Goal: Complete application form: Complete application form

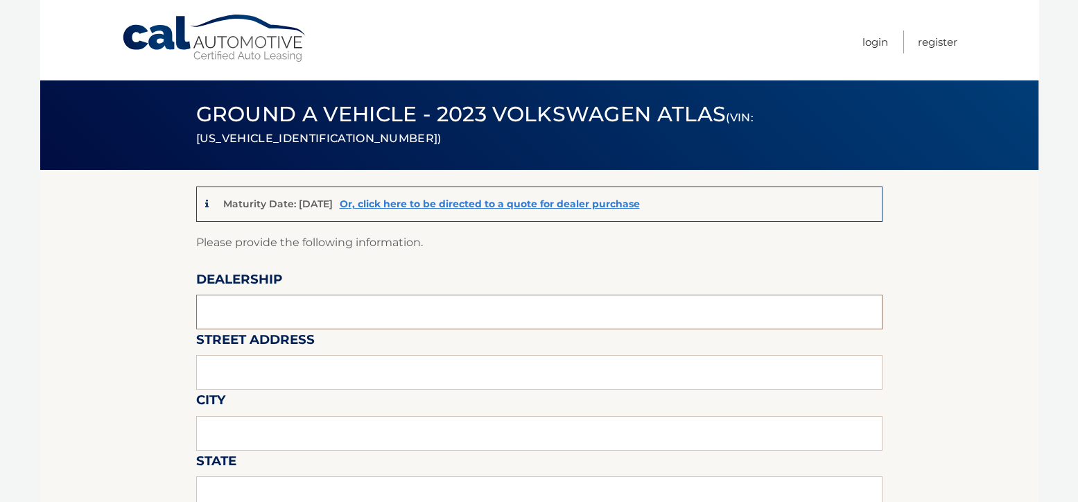
click at [497, 315] on input "text" at bounding box center [539, 312] width 687 height 35
type input "RAMSEY AUTO GROUP"
type input "1555 RTE 17 SOUTH"
type input "[PERSON_NAME]"
type input "NJ"
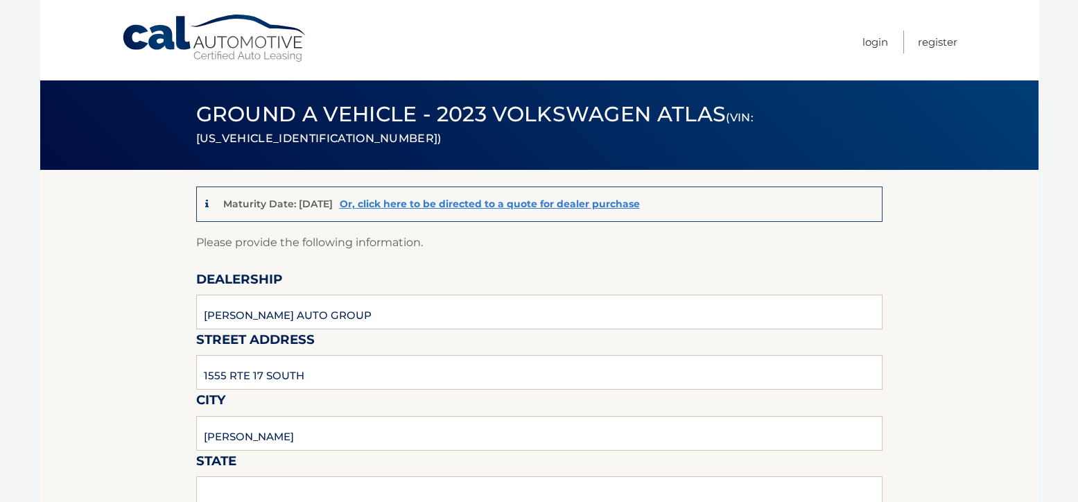
type input "07446"
type input "[PERSON_NAME]"
type input "2018189600"
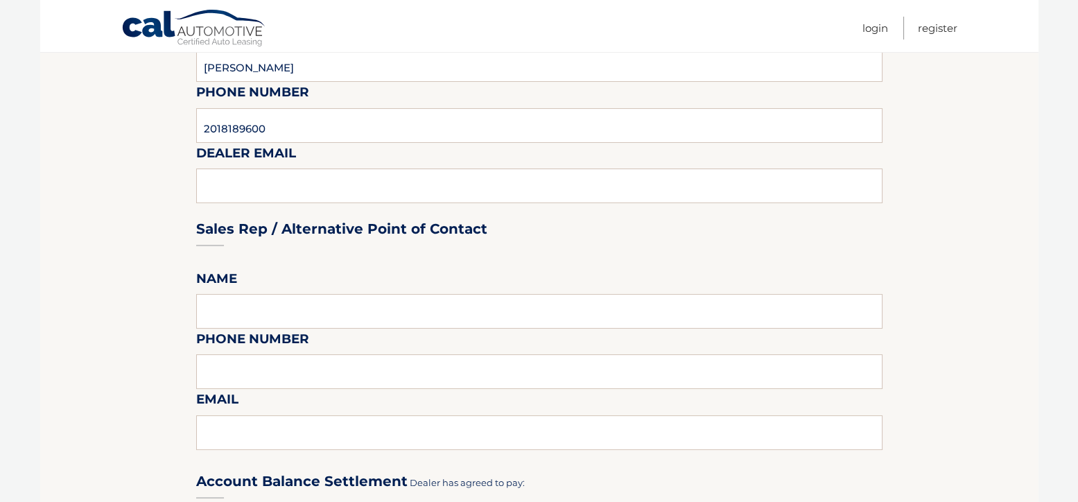
scroll to position [555, 0]
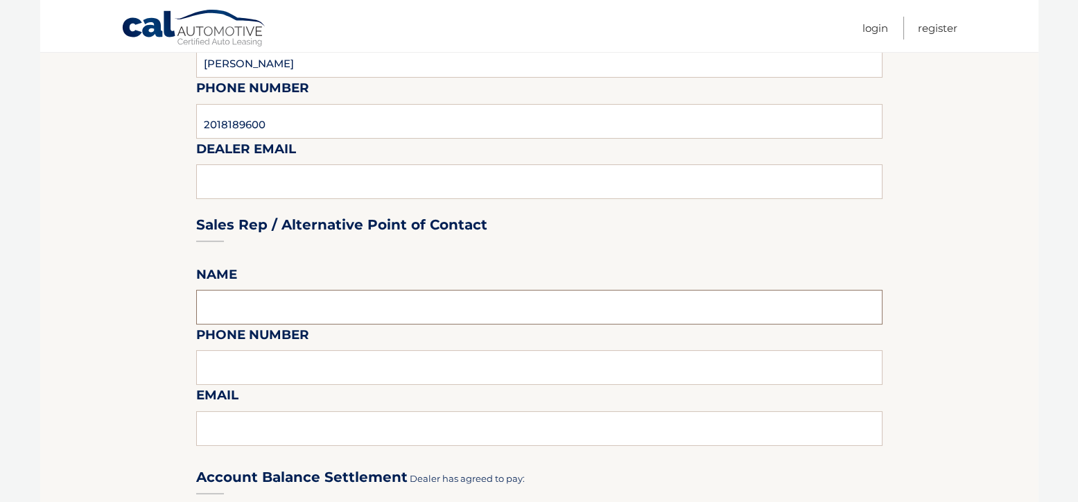
click at [567, 307] on input "text" at bounding box center [539, 307] width 687 height 35
type input "[PERSON_NAME]"
type input "2014466070"
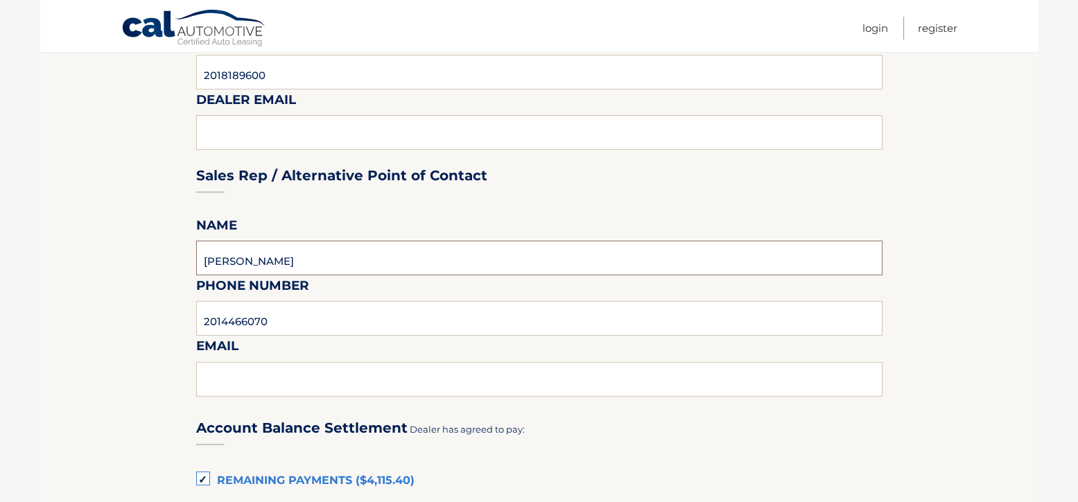
scroll to position [763, 0]
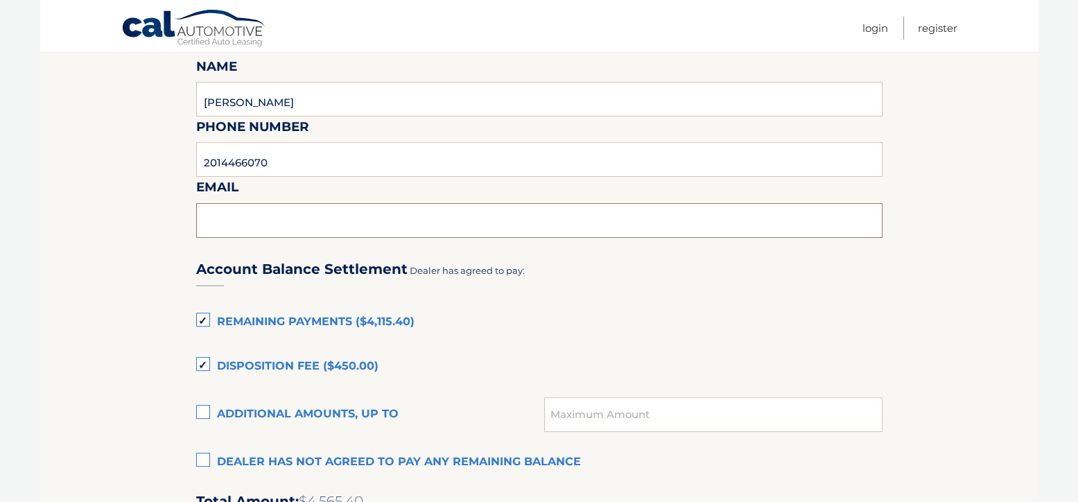
click at [363, 218] on input "text" at bounding box center [539, 220] width 687 height 35
type input "[EMAIL_ADDRESS][DOMAIN_NAME]"
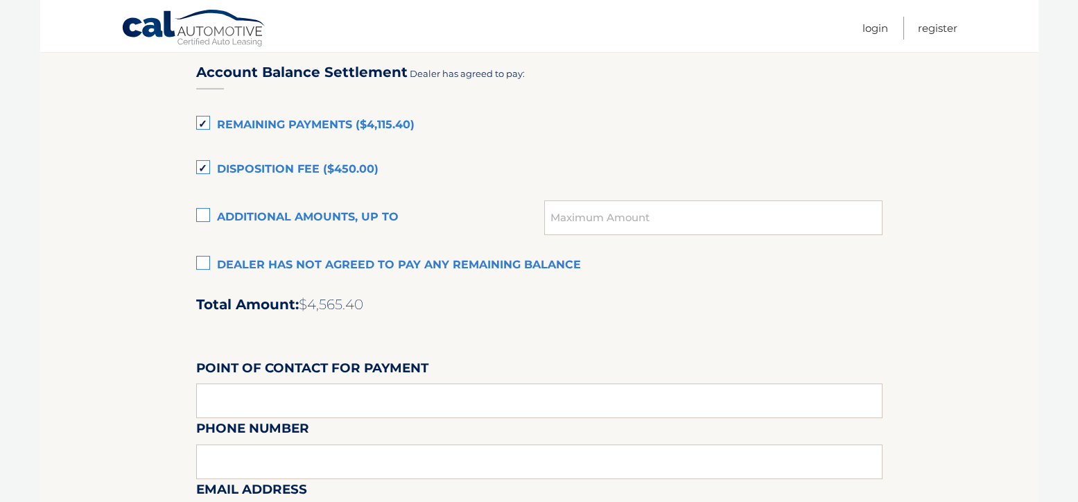
scroll to position [971, 0]
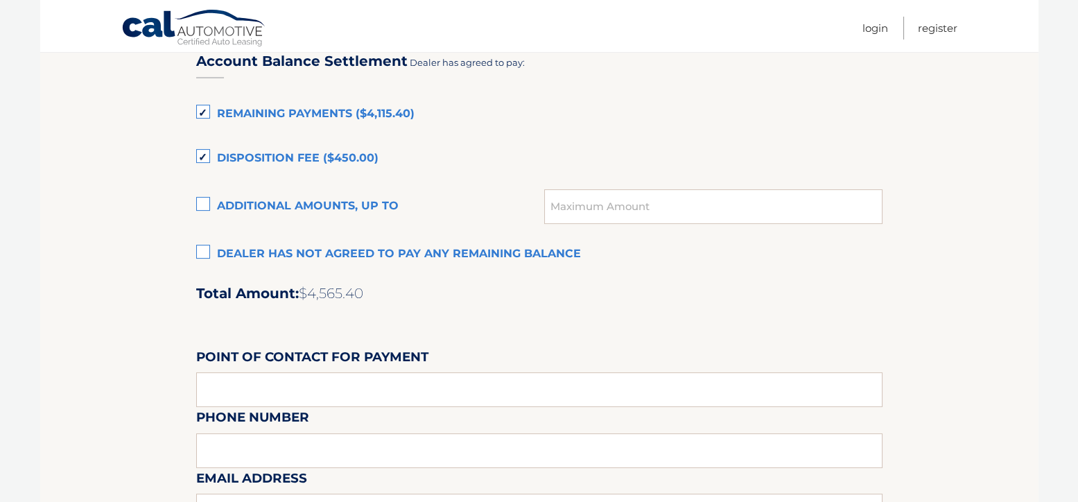
click at [200, 255] on label "Dealer has not agreed to pay any remaining balance" at bounding box center [539, 255] width 687 height 28
click at [0, 0] on input "Dealer has not agreed to pay any remaining balance" at bounding box center [0, 0] width 0 height 0
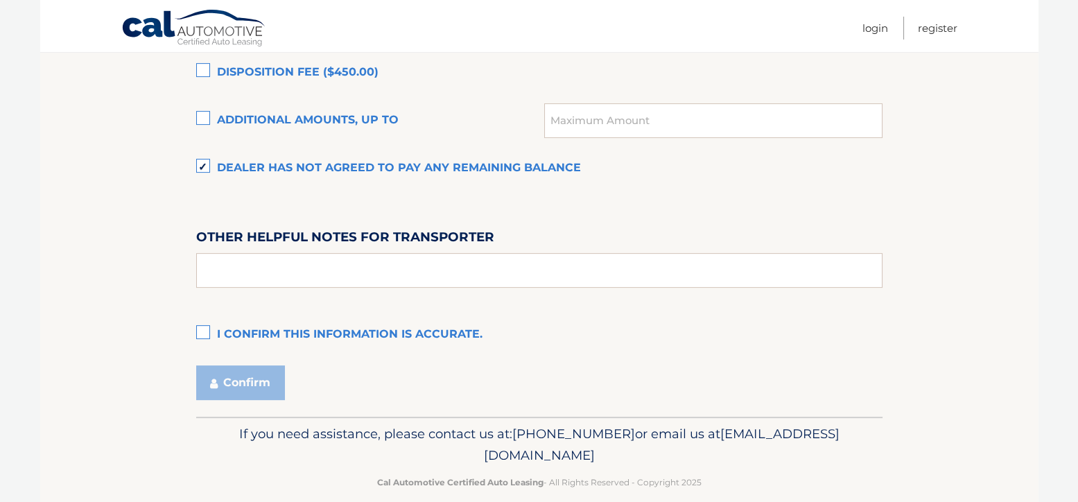
scroll to position [1076, 0]
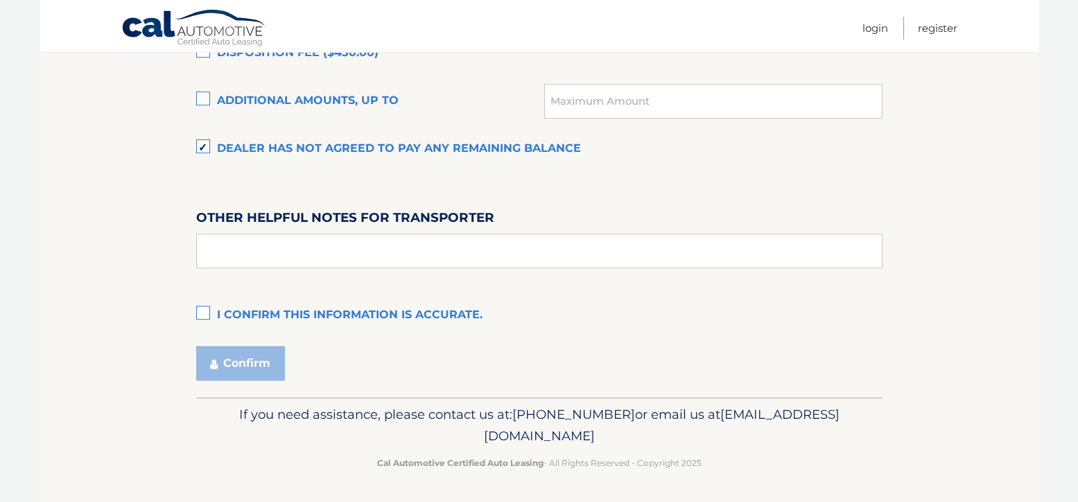
click at [202, 313] on label "I confirm this information is accurate." at bounding box center [539, 316] width 687 height 28
click at [0, 0] on input "I confirm this information is accurate." at bounding box center [0, 0] width 0 height 0
click at [235, 364] on button "Confirm" at bounding box center [240, 363] width 89 height 35
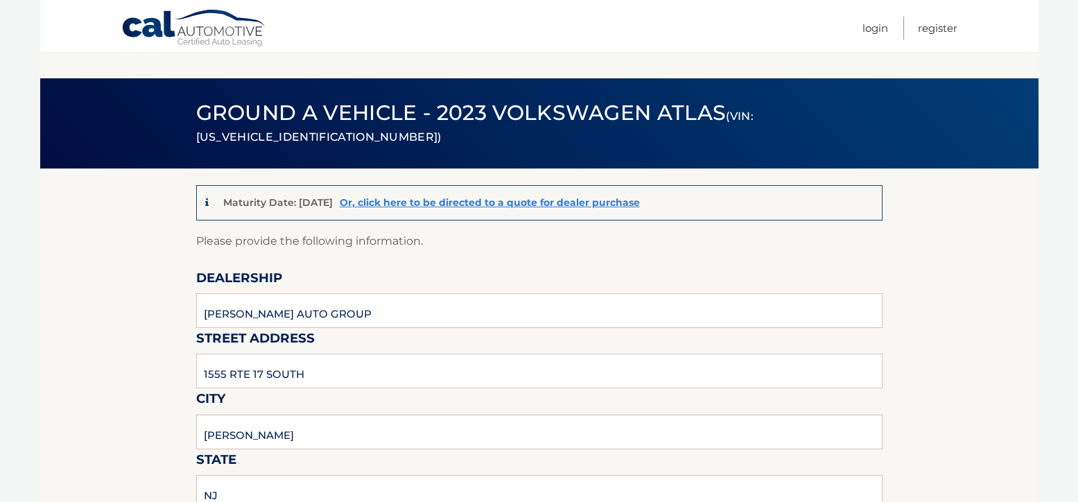
scroll to position [0, 0]
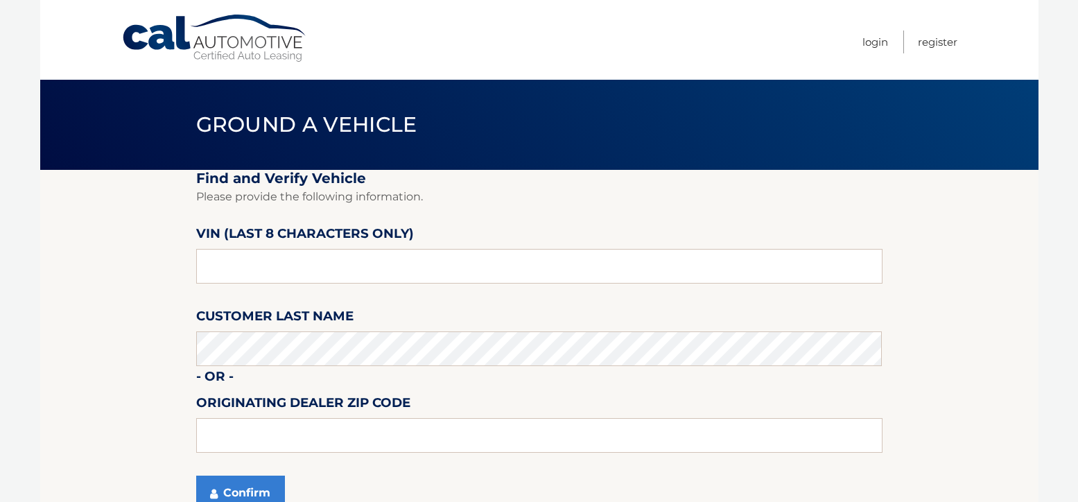
scroll to position [130, 0]
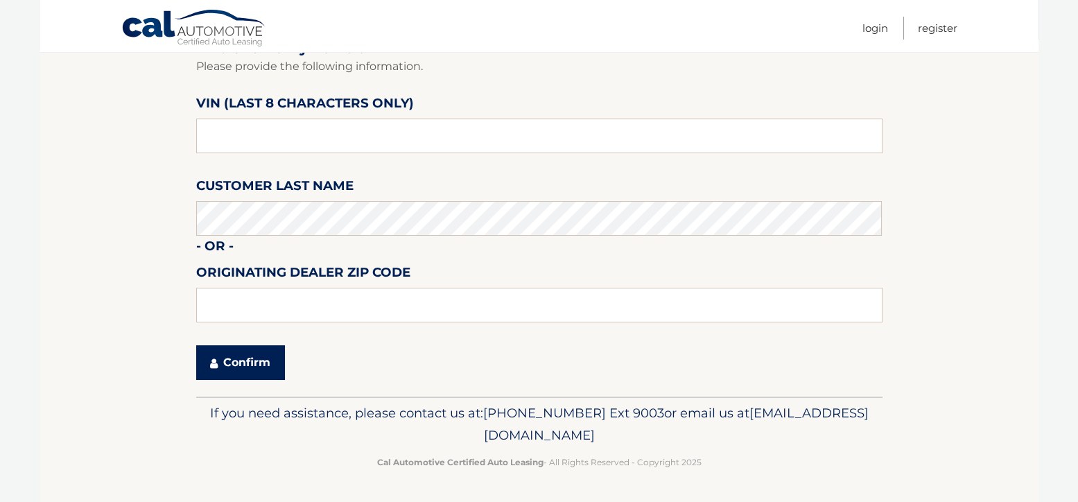
click at [250, 363] on button "Confirm" at bounding box center [240, 362] width 89 height 35
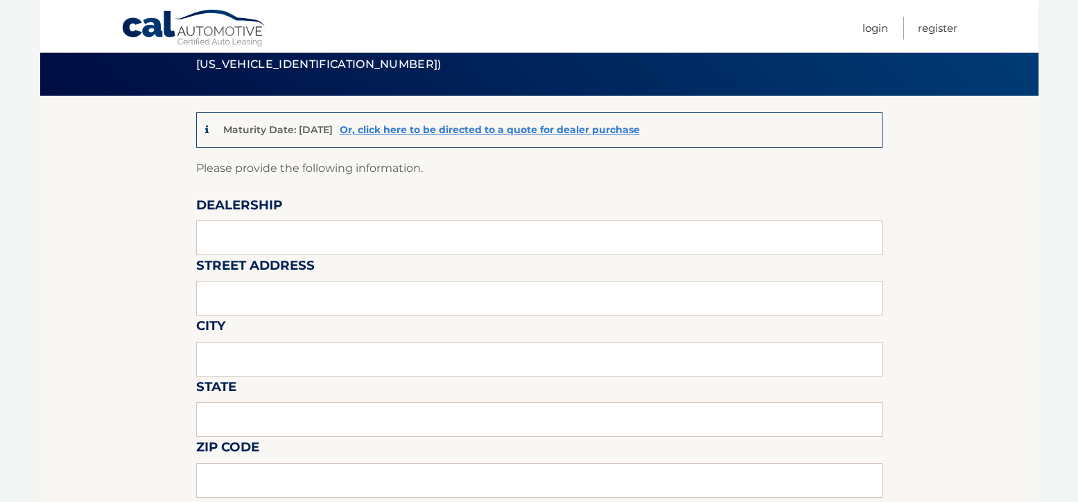
scroll to position [69, 0]
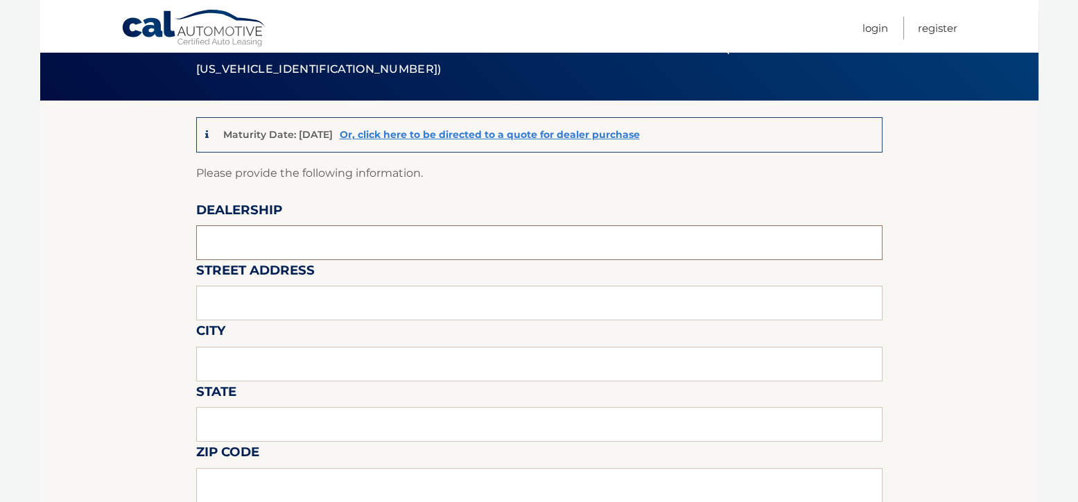
click at [363, 239] on input "text" at bounding box center [539, 242] width 687 height 35
type input "[PERSON_NAME] AUTO GROUP"
type input "1555 RTE 17 SOUTH"
type input "[PERSON_NAME]"
type input "NJ"
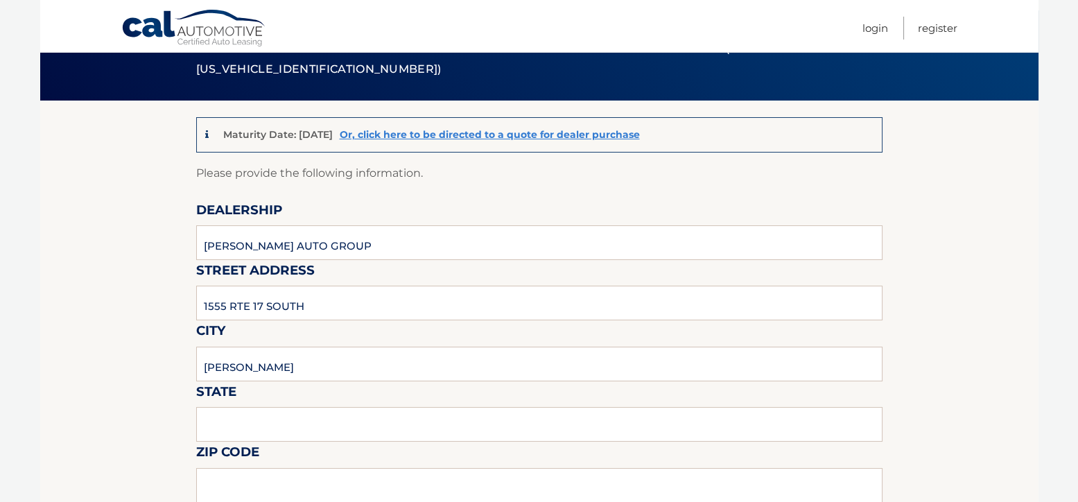
type input "07446"
type input "CHRIS"
type input "2018189600"
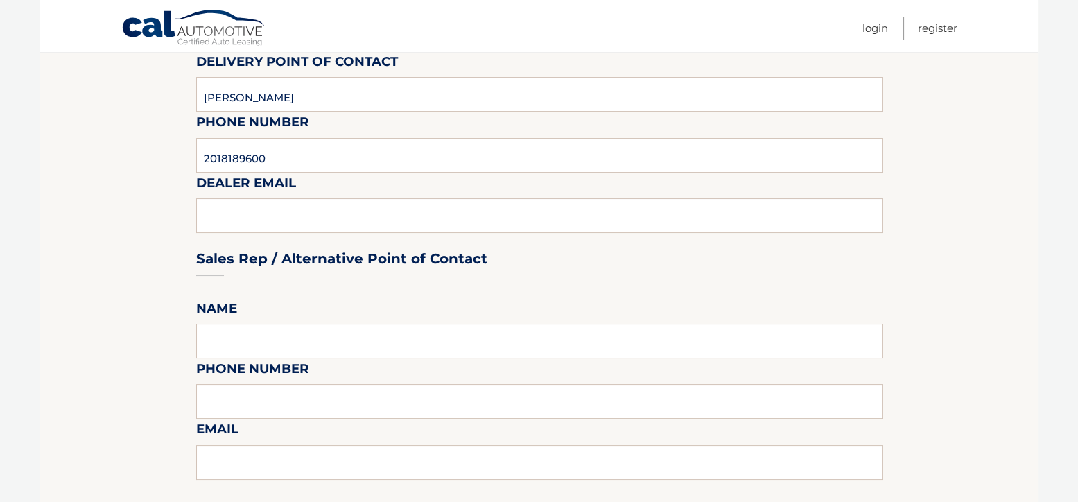
scroll to position [555, 0]
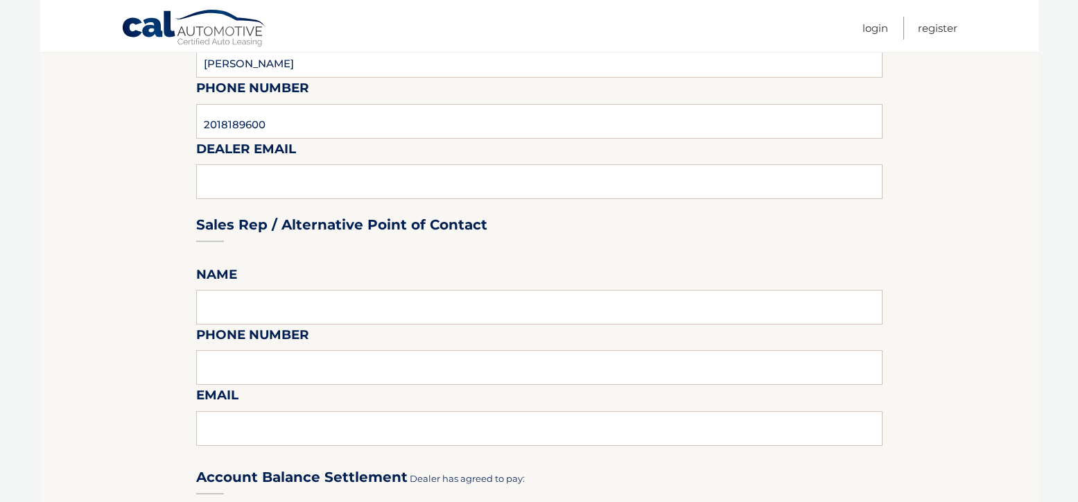
click at [375, 179] on div "Sales Rep / Alternative Point of Contact" at bounding box center [539, 199] width 687 height 98
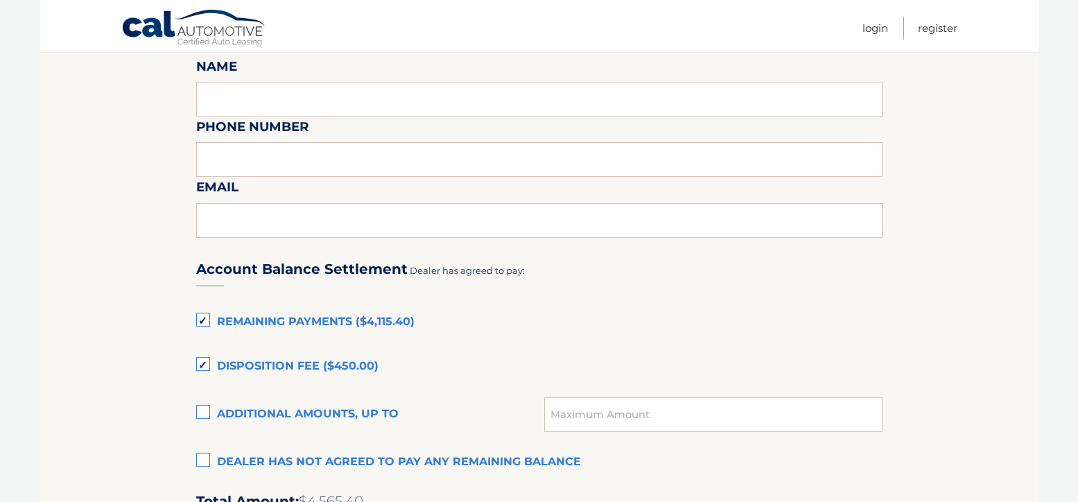
scroll to position [693, 0]
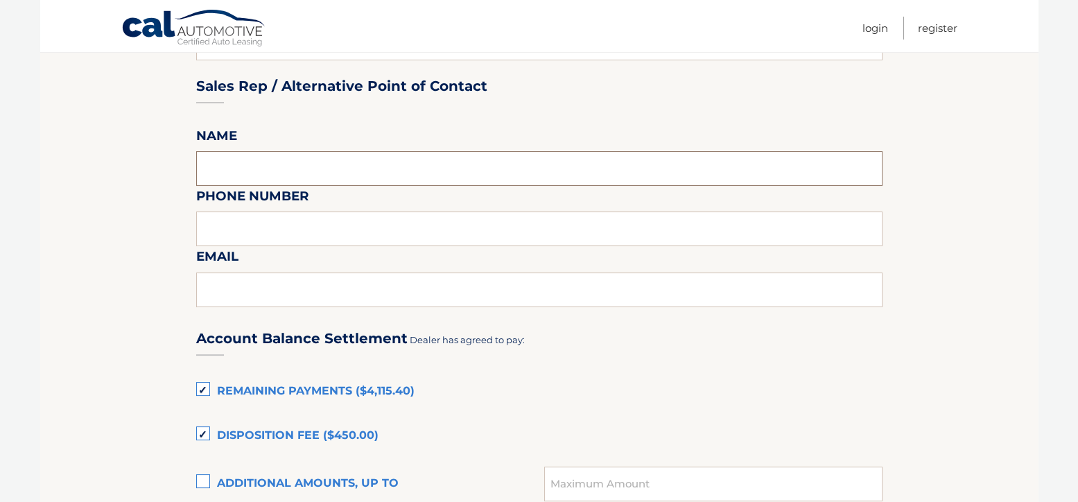
click at [359, 165] on input "text" at bounding box center [539, 168] width 687 height 35
type input "NEVEN VIDUCIC"
type input "2014466070"
click at [343, 290] on input "text" at bounding box center [539, 290] width 687 height 35
type input "NVIDUCIC@RAMSEYCARS.COM"
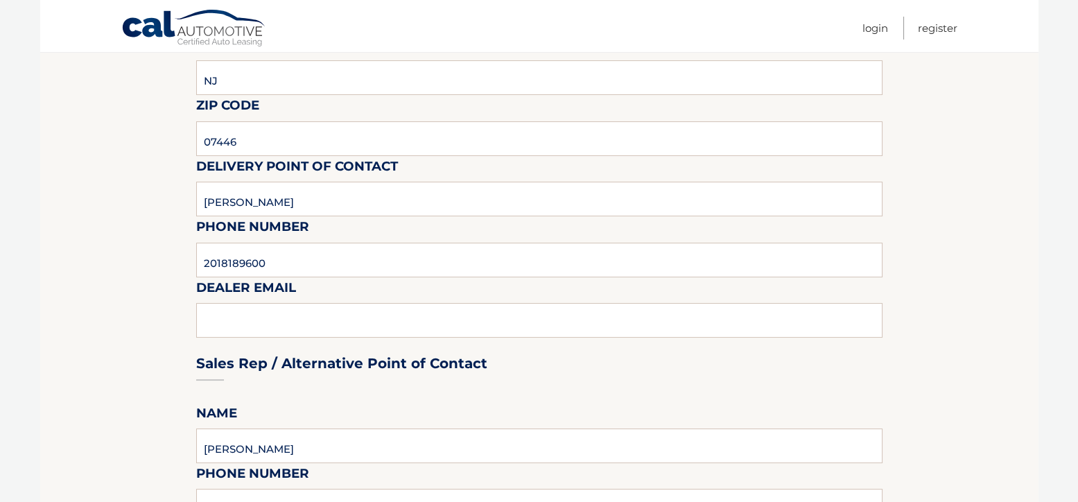
scroll to position [416, 0]
drag, startPoint x: 315, startPoint y: 197, endPoint x: 177, endPoint y: 184, distance: 138.6
type input "NEVEN VIDUCIC"
drag, startPoint x: 325, startPoint y: 266, endPoint x: 128, endPoint y: 243, distance: 198.3
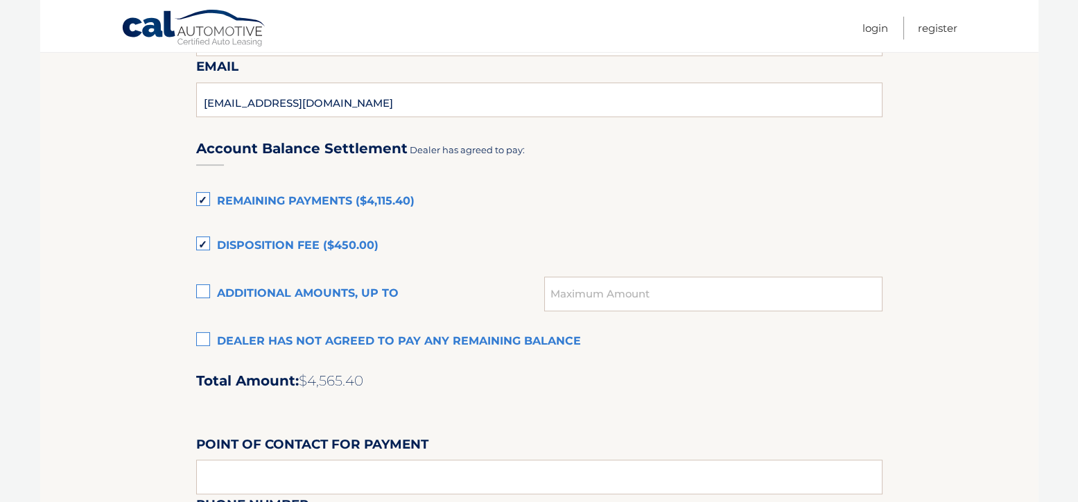
scroll to position [971, 0]
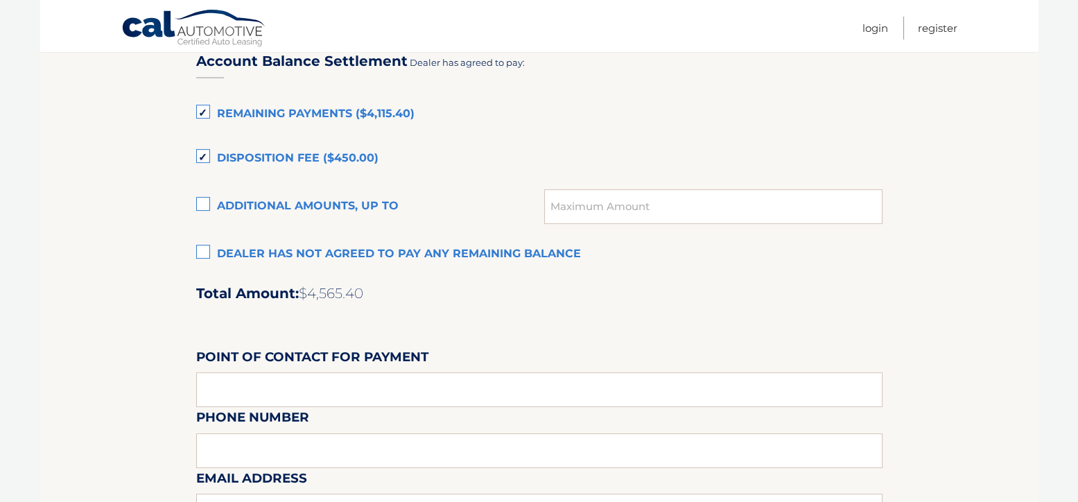
type input "2014466070"
click at [204, 248] on label "Dealer has not agreed to pay any remaining balance" at bounding box center [539, 255] width 687 height 28
click at [0, 0] on input "Dealer has not agreed to pay any remaining balance" at bounding box center [0, 0] width 0 height 0
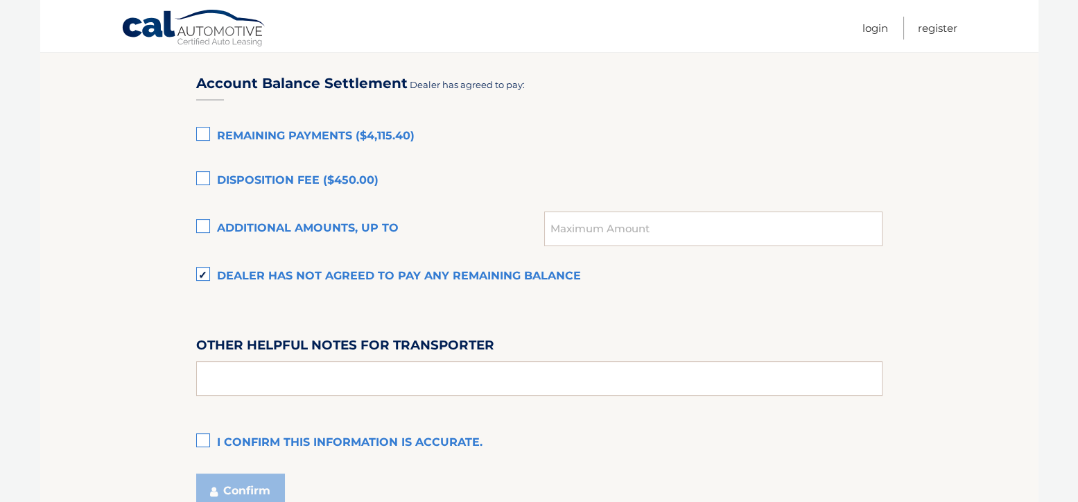
scroll to position [938, 0]
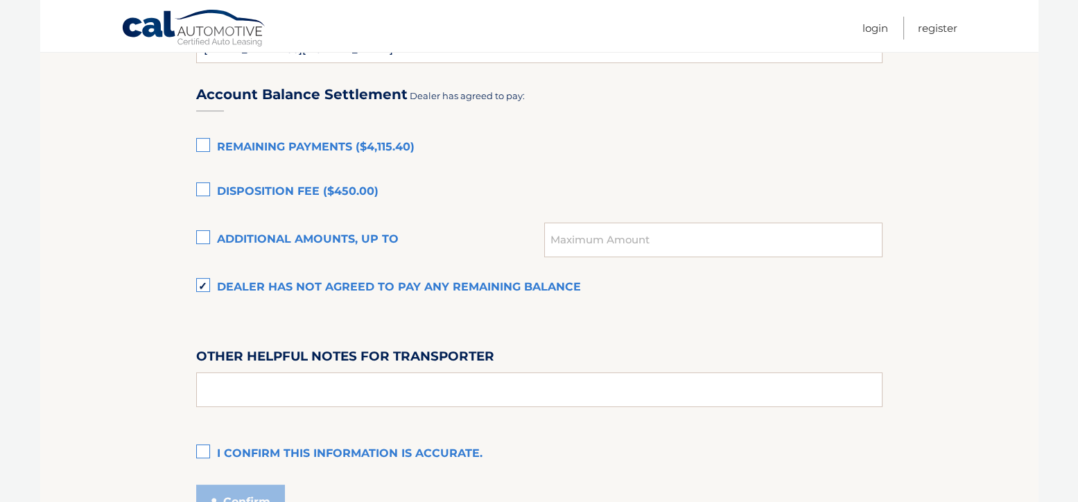
click at [209, 148] on label "Remaining Payments ($4,115.40)" at bounding box center [539, 148] width 687 height 28
click at [0, 0] on input "Remaining Payments ($4,115.40)" at bounding box center [0, 0] width 0 height 0
click at [204, 146] on label "Remaining Payments ($4,115.40)" at bounding box center [539, 148] width 687 height 28
click at [0, 0] on input "Remaining Payments ($4,115.40)" at bounding box center [0, 0] width 0 height 0
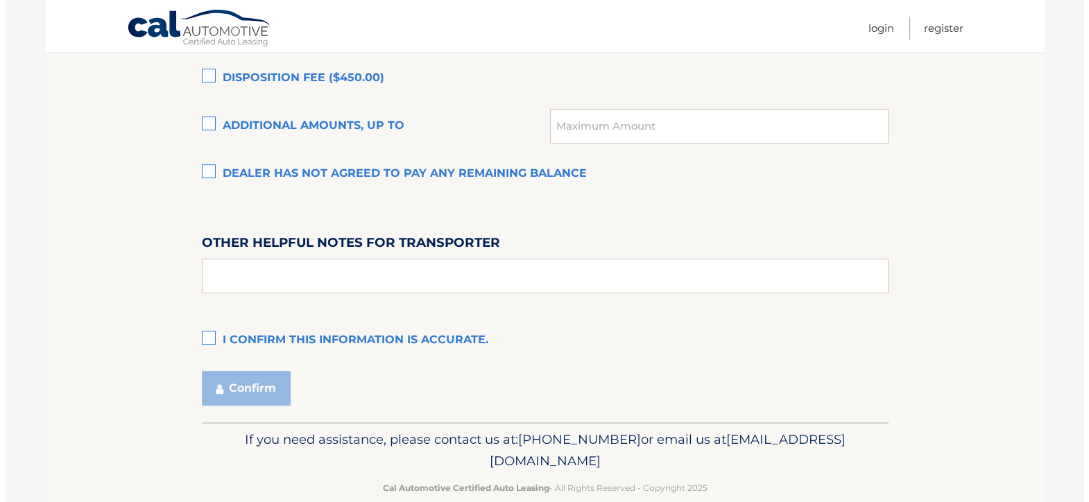
scroll to position [1076, 0]
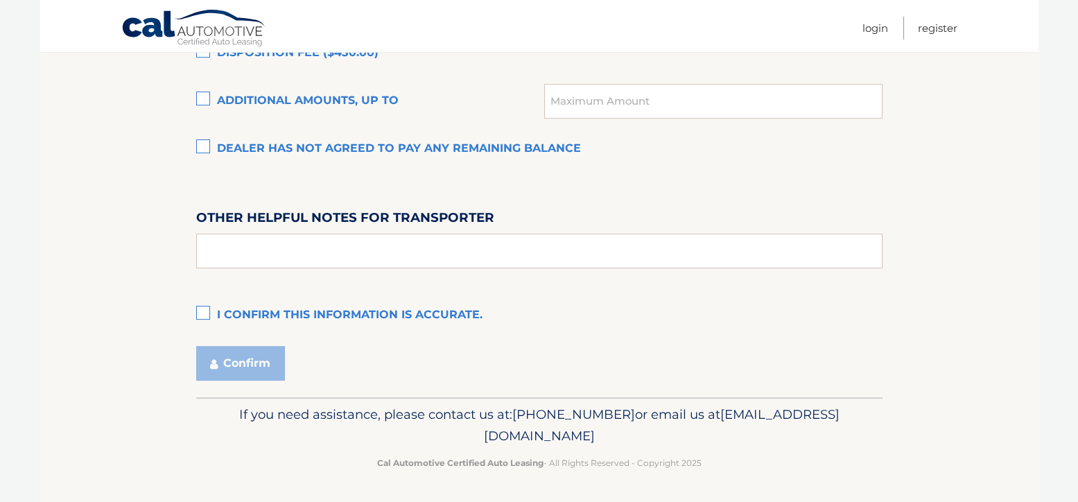
click at [202, 313] on label "I confirm this information is accurate." at bounding box center [539, 316] width 687 height 28
click at [0, 0] on input "I confirm this information is accurate." at bounding box center [0, 0] width 0 height 0
click at [233, 363] on button "Confirm" at bounding box center [240, 363] width 89 height 35
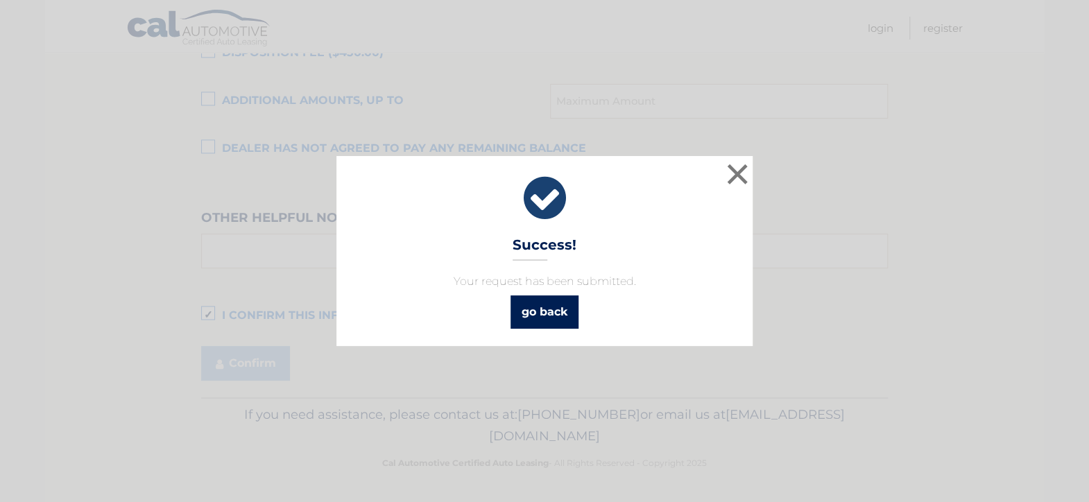
click at [555, 311] on link "go back" at bounding box center [544, 311] width 68 height 33
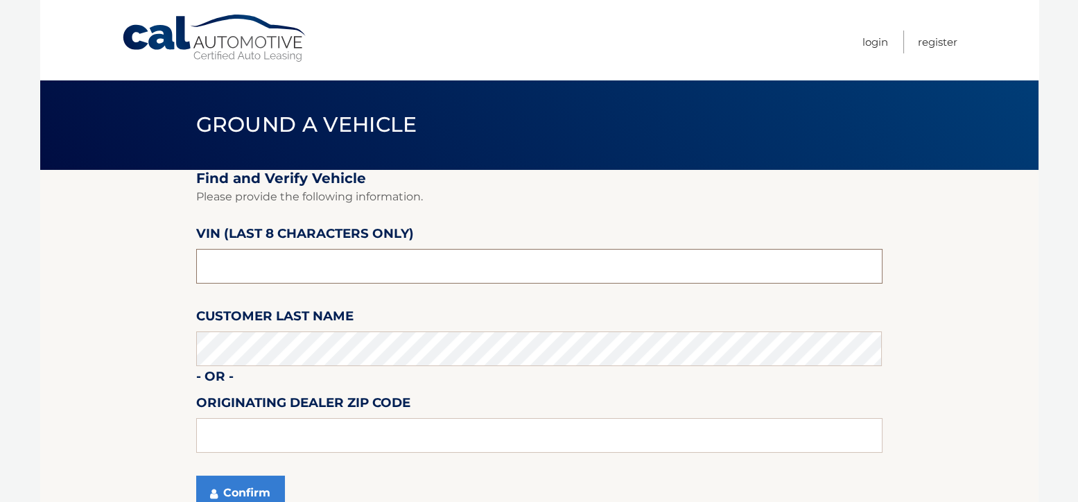
click at [366, 267] on input "text" at bounding box center [539, 266] width 687 height 35
drag, startPoint x: 366, startPoint y: 267, endPoint x: 307, endPoint y: 264, distance: 59.0
click at [307, 264] on input "text" at bounding box center [539, 266] width 687 height 35
click at [269, 267] on input "text" at bounding box center [539, 266] width 687 height 35
type input "PC515933"
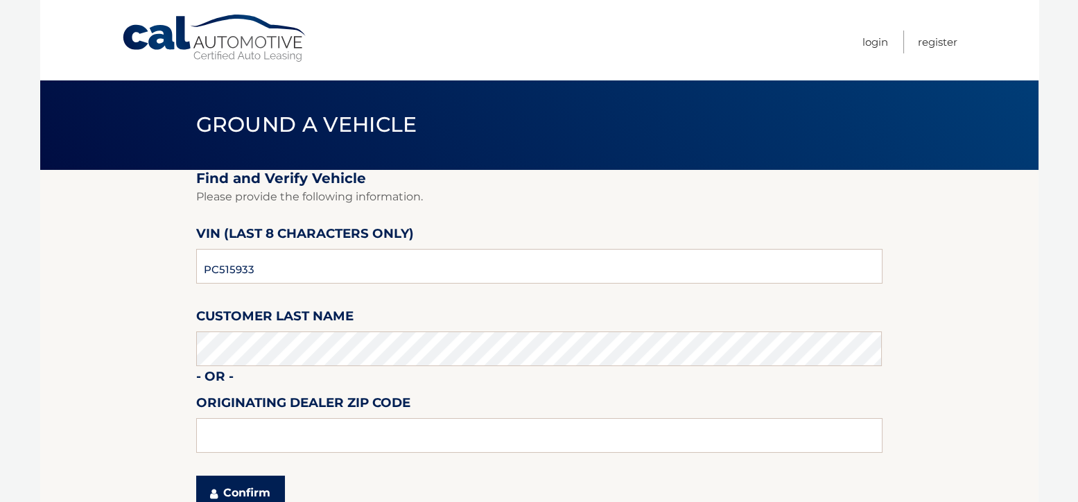
click at [252, 490] on button "Confirm" at bounding box center [240, 493] width 89 height 35
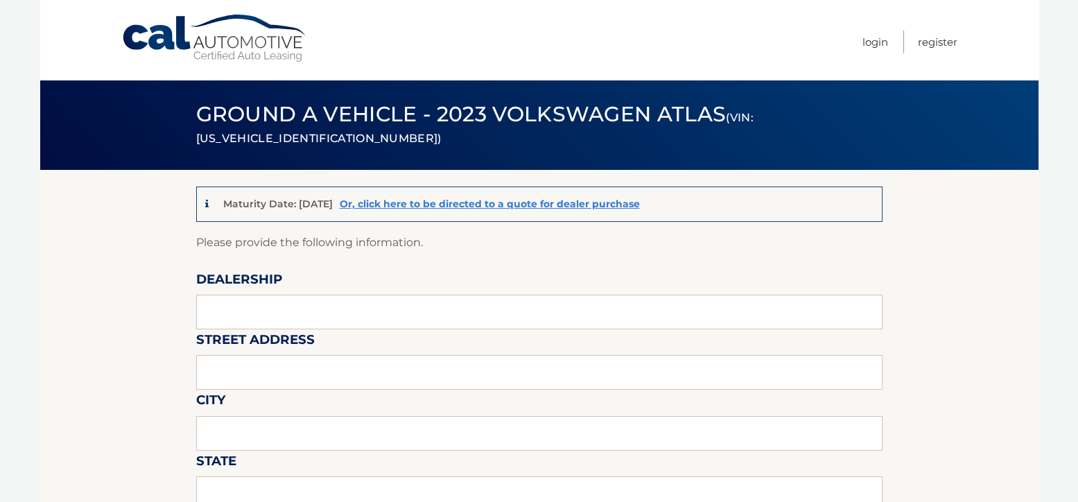
click at [532, 58] on nav "Menu Login Register" at bounding box center [639, 40] width 638 height 80
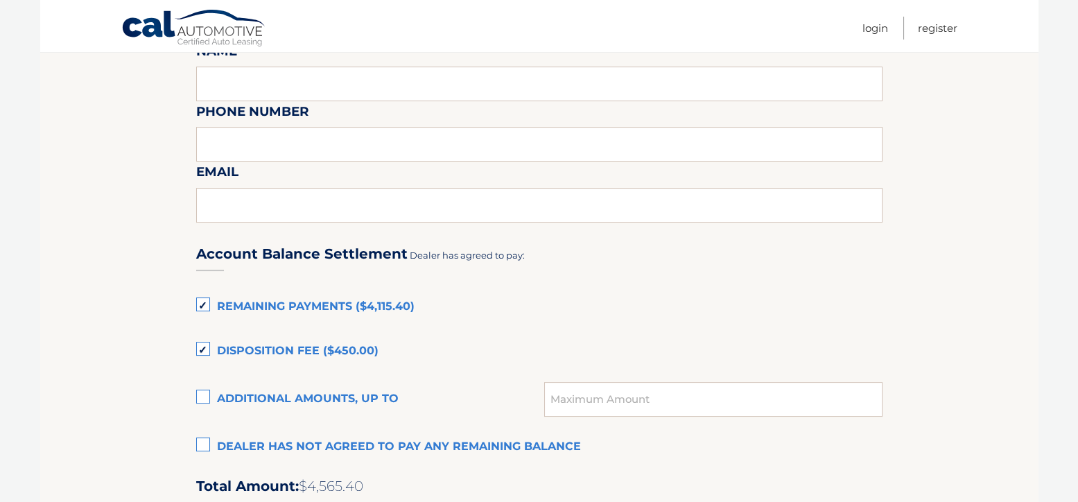
scroll to position [902, 0]
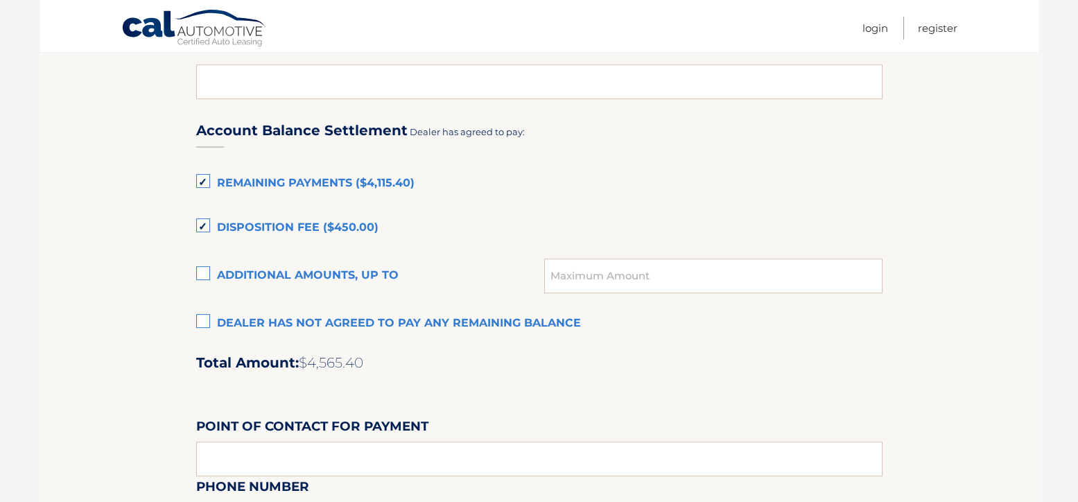
click at [200, 320] on label "Dealer has not agreed to pay any remaining balance" at bounding box center [539, 324] width 687 height 28
click at [0, 0] on input "Dealer has not agreed to pay any remaining balance" at bounding box center [0, 0] width 0 height 0
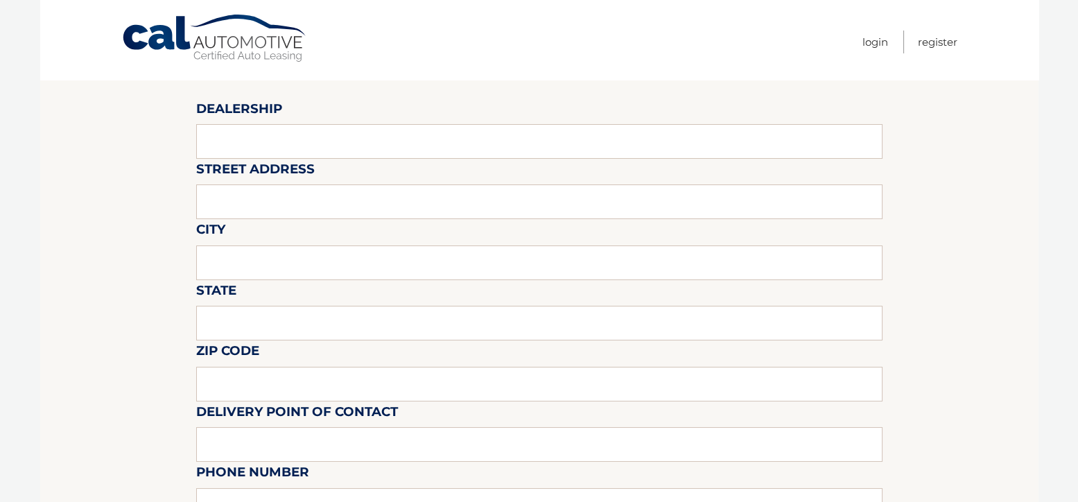
scroll to position [36, 0]
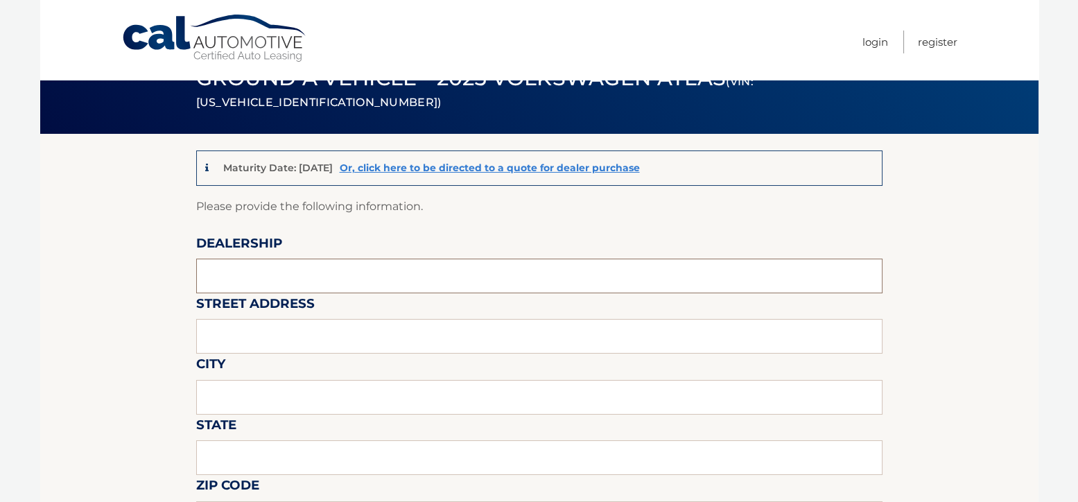
click at [350, 278] on input "text" at bounding box center [539, 276] width 687 height 35
type input "[PERSON_NAME] AUTO GROUP"
type input "1555 RTE 17 SOUTH"
type input "RAMSEY"
type input "NJ"
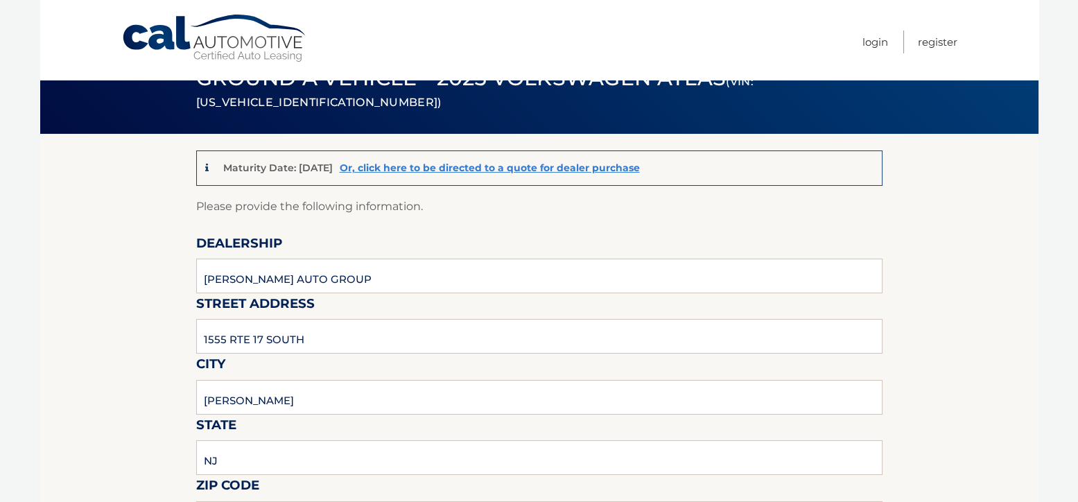
type input "07446"
type input "CHRIS"
type input "2018189600"
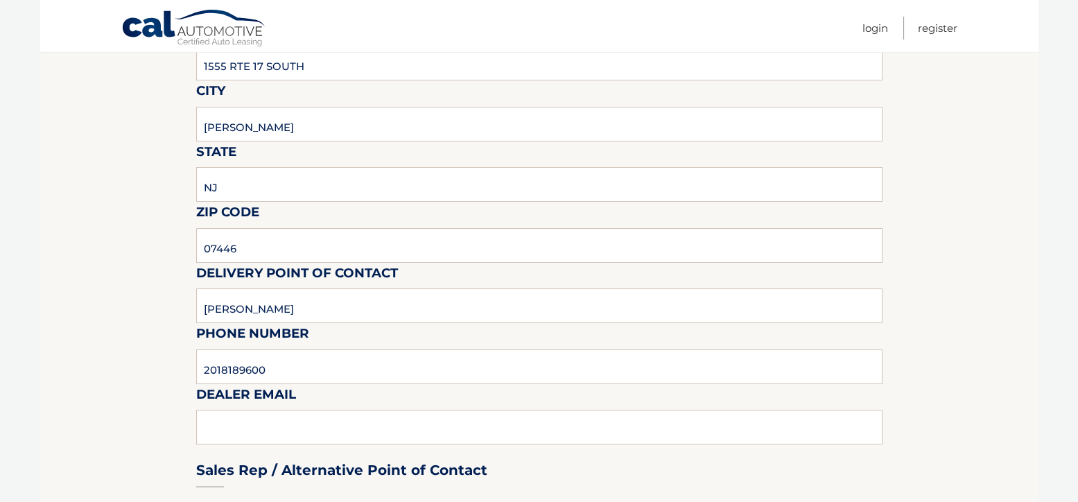
scroll to position [313, 0]
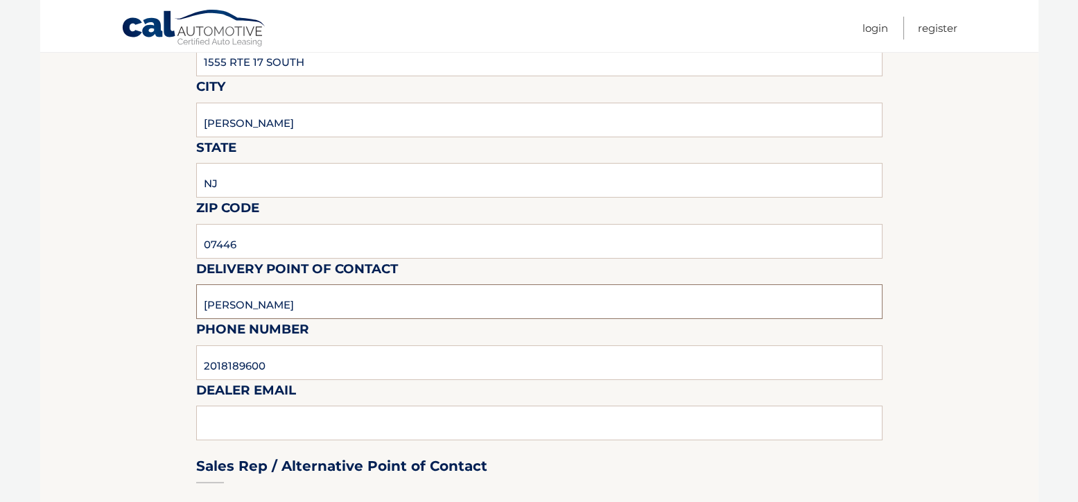
drag, startPoint x: 245, startPoint y: 301, endPoint x: 149, endPoint y: 297, distance: 96.5
click at [149, 297] on section "Maturity Date: [DATE] Or, click here to be directed to a quote for dealer purch…" at bounding box center [539, 508] width 999 height 1304
type input "[PERSON_NAME]"
drag, startPoint x: 308, startPoint y: 365, endPoint x: 137, endPoint y: 354, distance: 171.7
click at [137, 354] on section "Maturity Date: [DATE] Or, click here to be directed to a quote for dealer purch…" at bounding box center [539, 508] width 999 height 1304
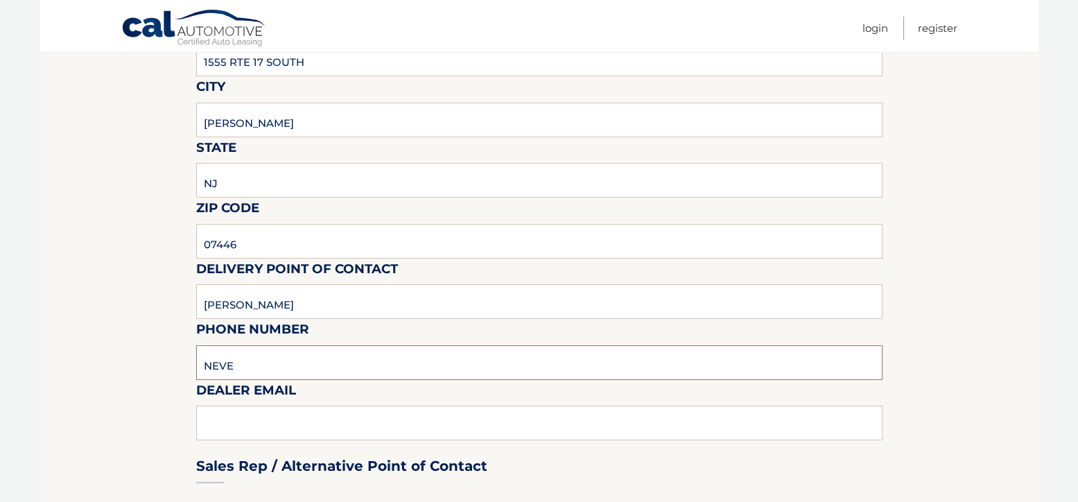
drag, startPoint x: 267, startPoint y: 367, endPoint x: 175, endPoint y: 367, distance: 91.5
click at [175, 367] on section "Maturity Date: 02/15/2026 Or, click here to be directed to a quote for dealer p…" at bounding box center [539, 508] width 999 height 1304
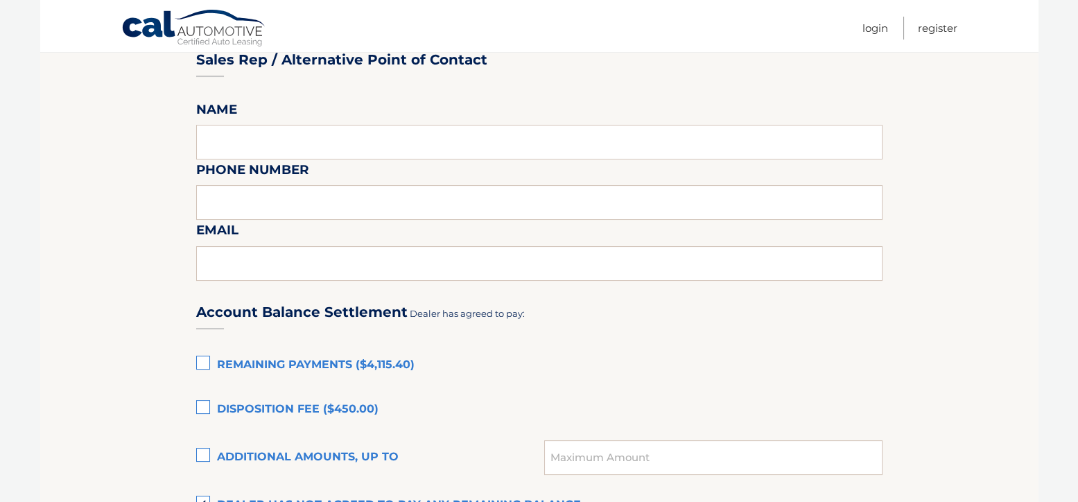
scroll to position [730, 0]
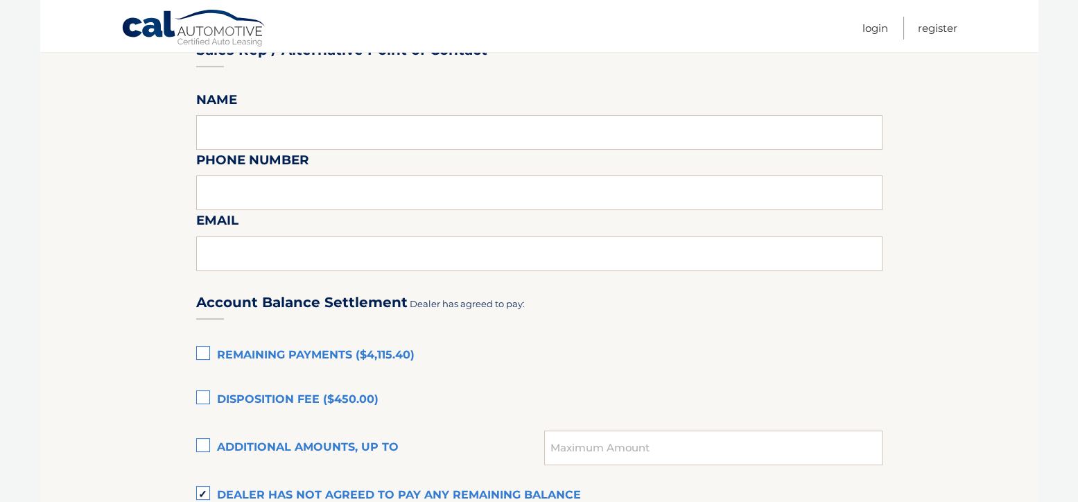
type input "2014466070"
click at [286, 130] on input "text" at bounding box center [539, 132] width 687 height 35
type input "NEVEN VIDUCIC"
type input "2014466070"
click at [309, 250] on input "text" at bounding box center [539, 253] width 687 height 35
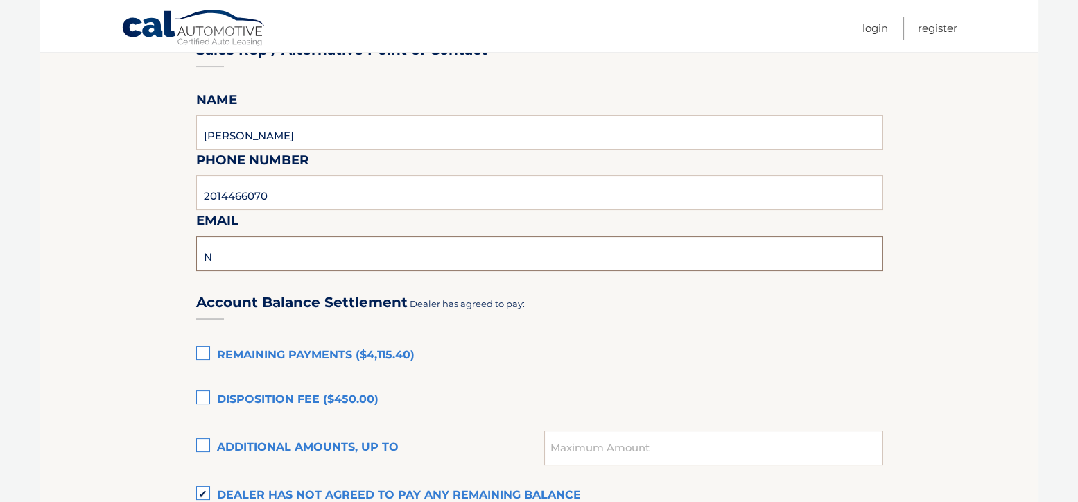
type input "NVIDUCIC@RAMSEYCARS.COM"
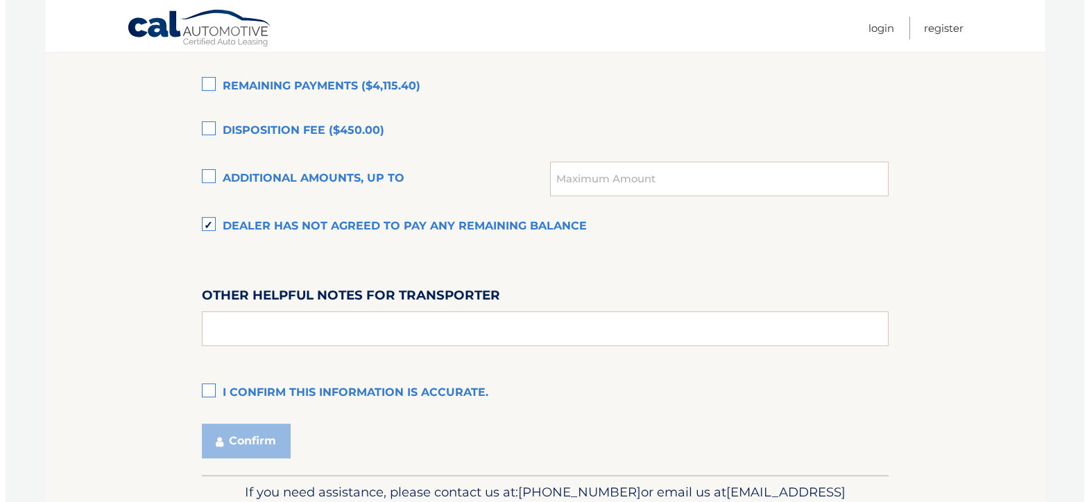
scroll to position [1076, 0]
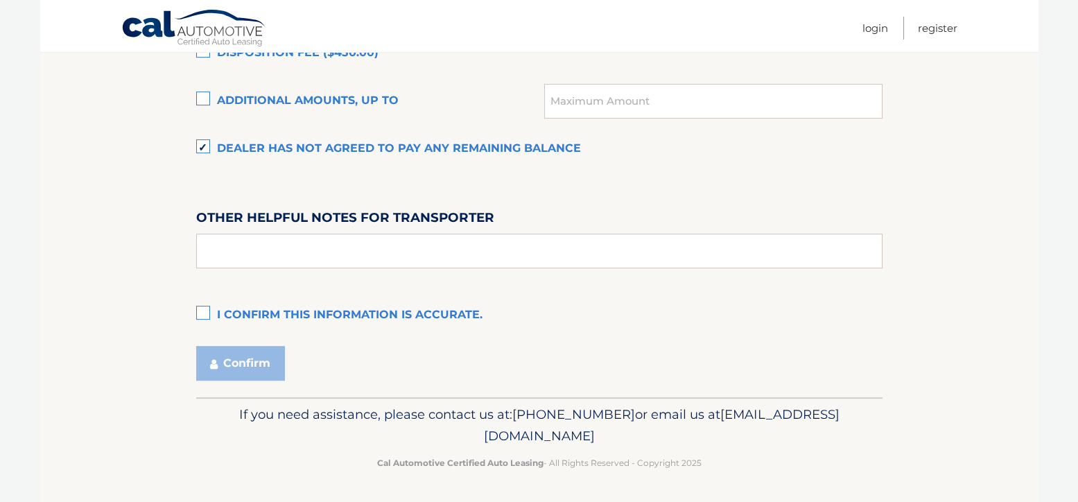
click at [203, 311] on label "I confirm this information is accurate." at bounding box center [539, 316] width 687 height 28
click at [0, 0] on input "I confirm this information is accurate." at bounding box center [0, 0] width 0 height 0
click at [248, 358] on button "Confirm" at bounding box center [240, 363] width 89 height 35
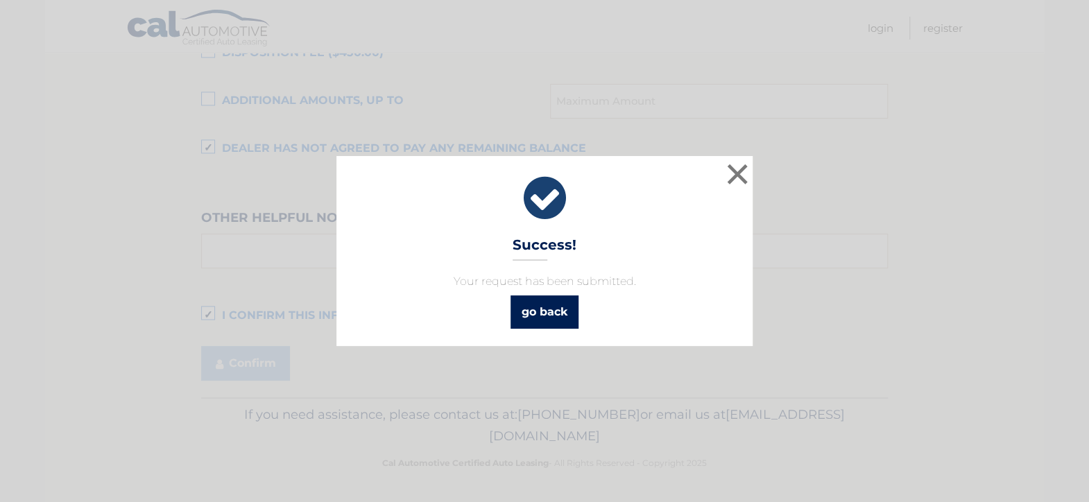
click at [548, 311] on link "go back" at bounding box center [544, 311] width 68 height 33
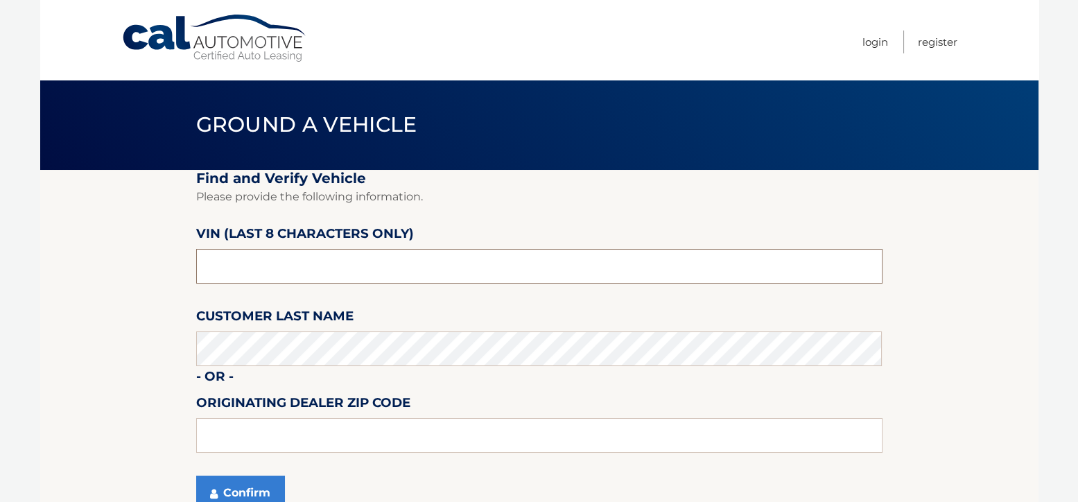
click at [370, 268] on input "text" at bounding box center [539, 266] width 687 height 35
type input "PC515933"
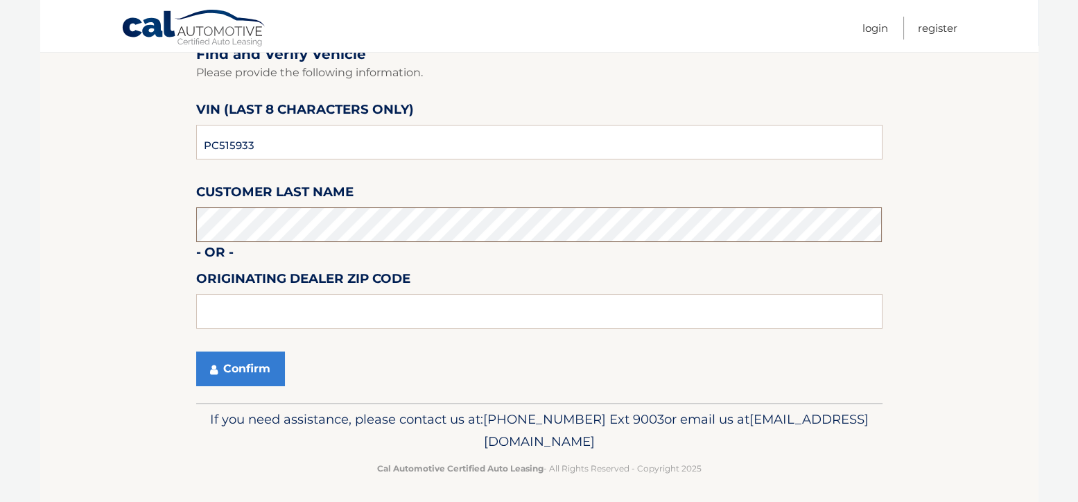
scroll to position [130, 0]
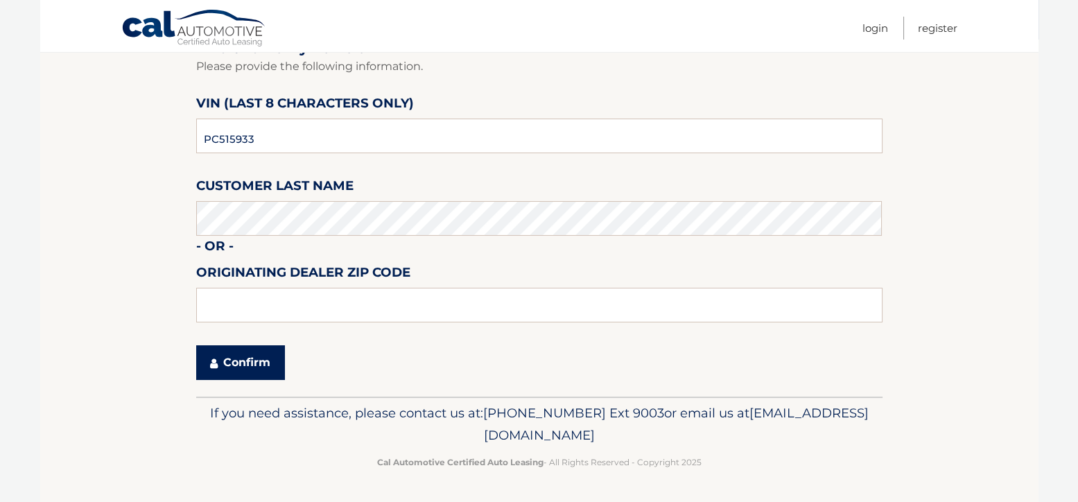
click at [250, 366] on button "Confirm" at bounding box center [240, 362] width 89 height 35
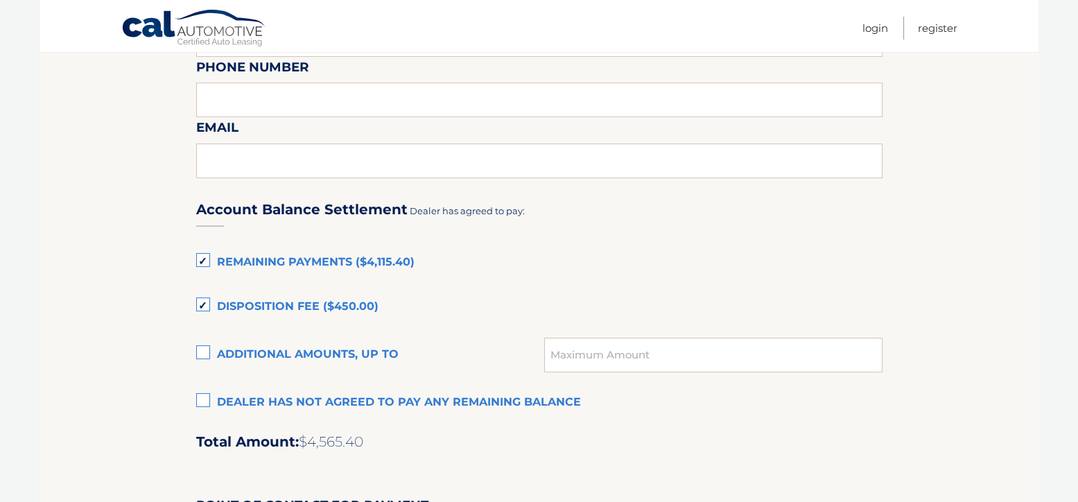
scroll to position [971, 0]
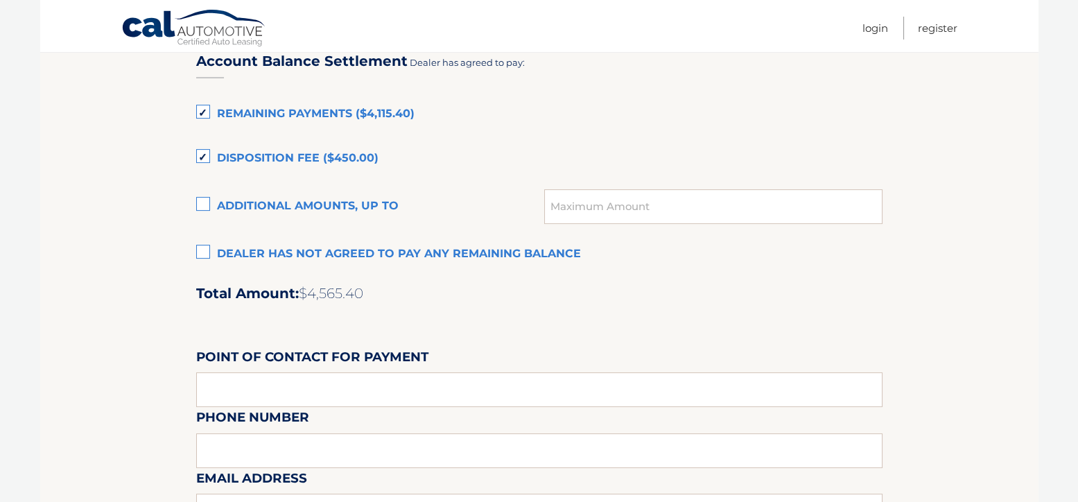
click at [200, 255] on label "Dealer has not agreed to pay any remaining balance" at bounding box center [539, 255] width 687 height 28
click at [0, 0] on input "Dealer has not agreed to pay any remaining balance" at bounding box center [0, 0] width 0 height 0
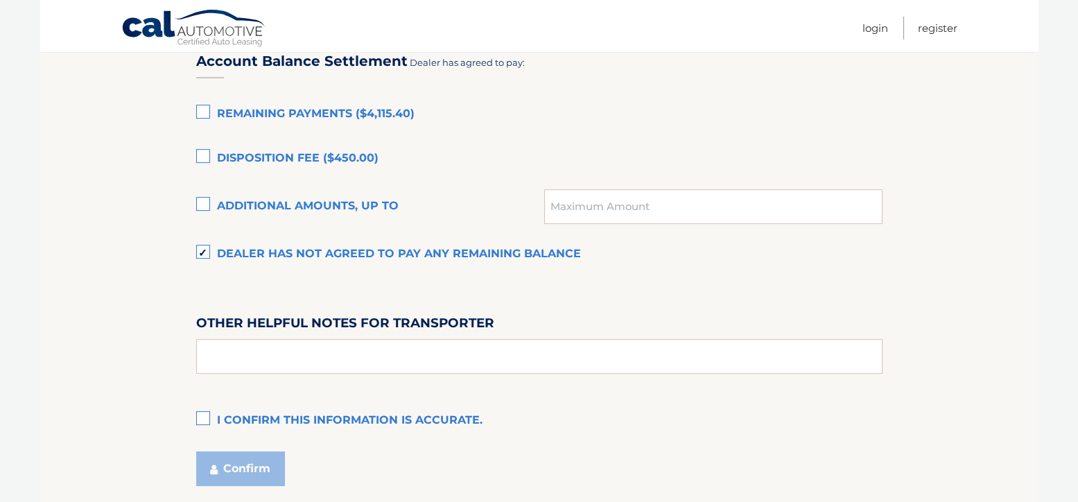
click at [205, 416] on label "I confirm this information is accurate." at bounding box center [539, 421] width 687 height 28
click at [0, 0] on input "I confirm this information is accurate." at bounding box center [0, 0] width 0 height 0
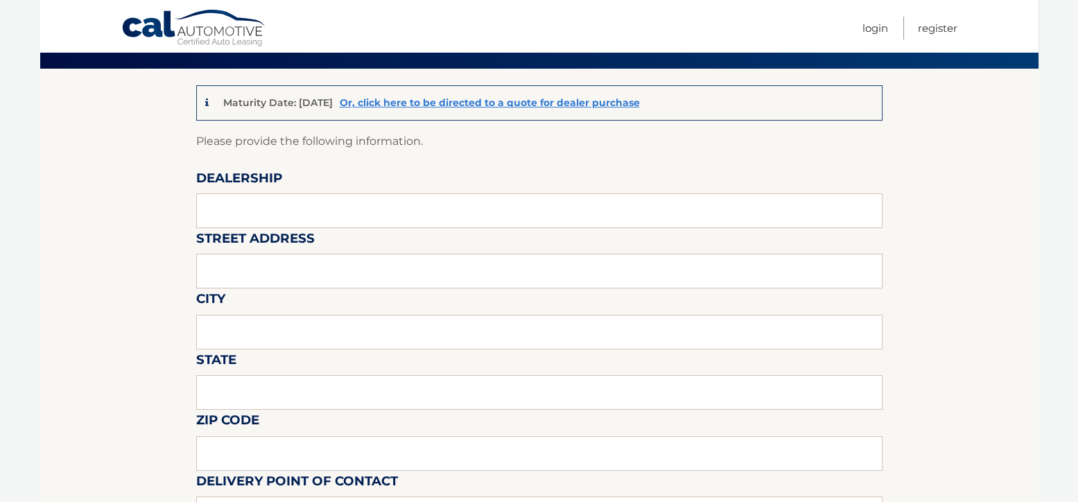
scroll to position [69, 0]
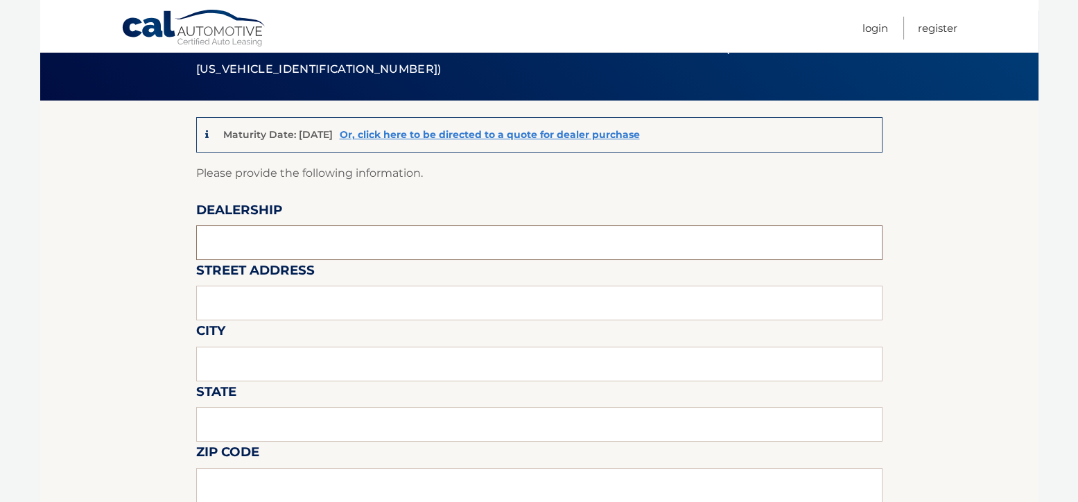
click at [312, 241] on input "text" at bounding box center [539, 242] width 687 height 35
type input "RAMSEY AUTO GROUP"
type input "1555 RTE 17 SOUTH"
type input "RAMSEY"
type input "NJ"
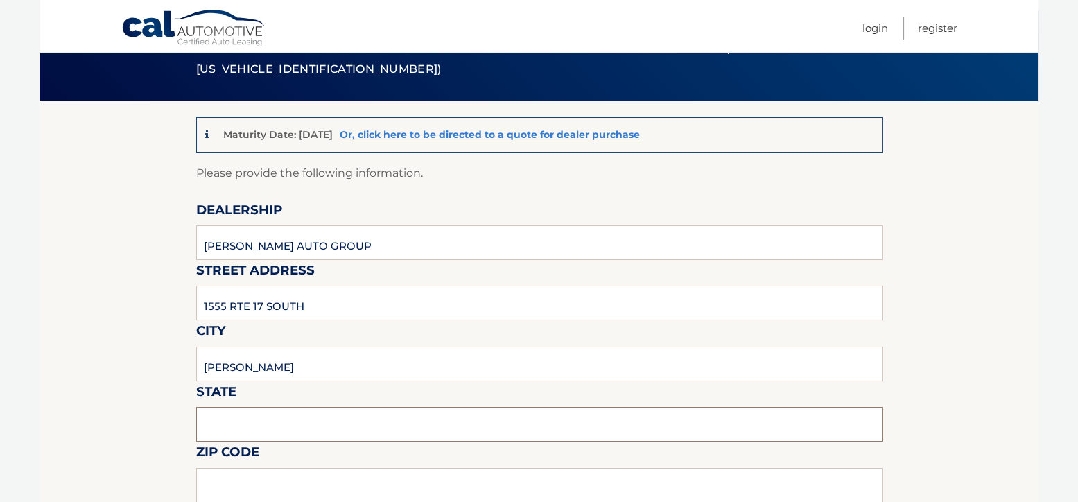
type input "07446"
type input "CHRIS"
type input "2018189600"
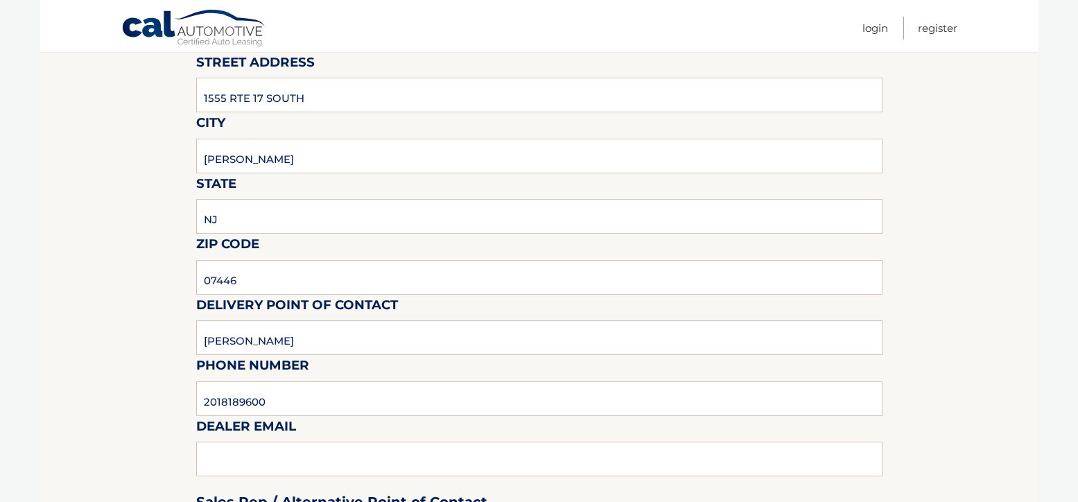
scroll to position [416, 0]
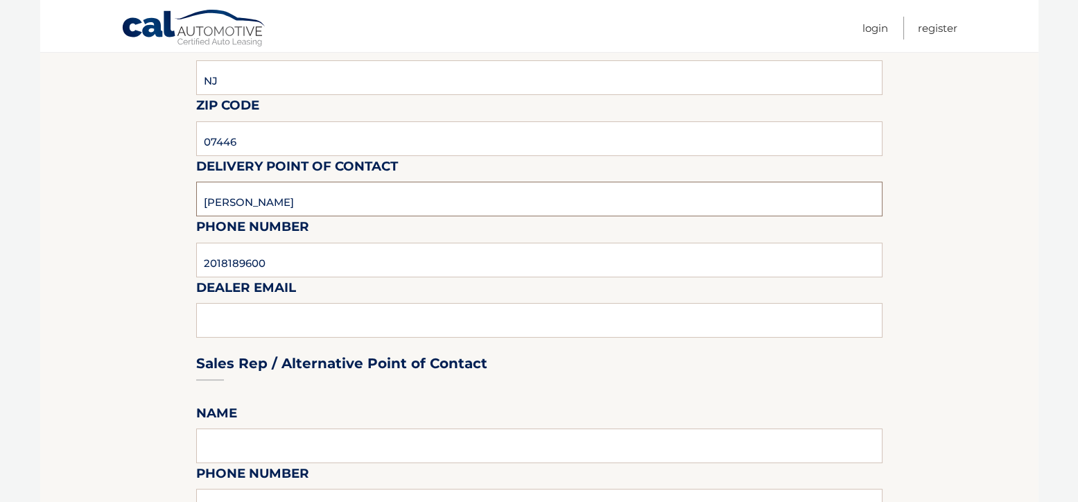
drag, startPoint x: 252, startPoint y: 201, endPoint x: 170, endPoint y: 207, distance: 82.0
click at [170, 207] on section "Maturity Date: 02/15/2026 Or, click here to be directed to a quote for dealer p…" at bounding box center [539, 406] width 999 height 1304
type input "NEVEN VIDUCIC"
drag, startPoint x: 296, startPoint y: 268, endPoint x: 173, endPoint y: 263, distance: 122.8
click at [173, 263] on section "Maturity Date: 02/15/2026 Or, click here to be directed to a quote for dealer p…" at bounding box center [539, 406] width 999 height 1304
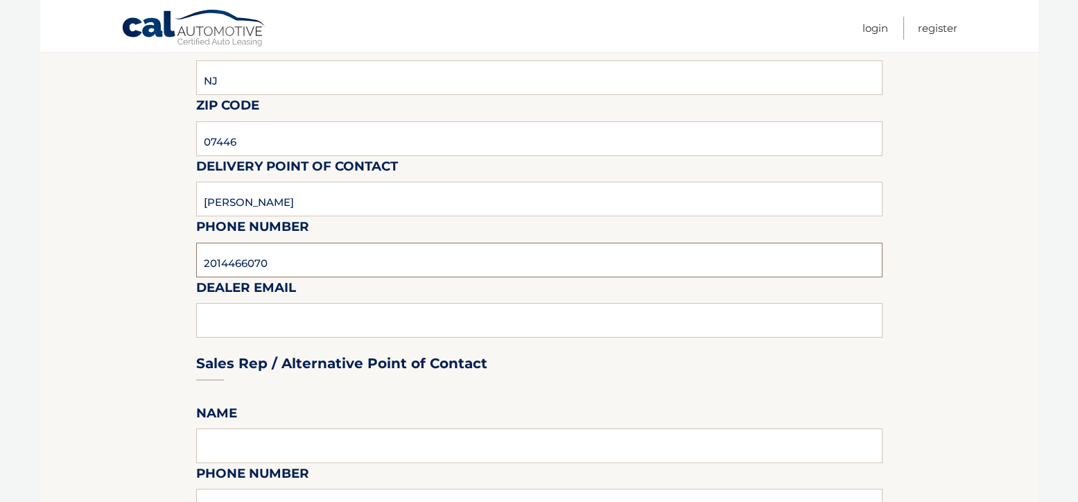
type input "2014466070"
click at [240, 320] on div "Sales Rep / Alternative Point of Contact" at bounding box center [539, 337] width 687 height 98
click at [242, 313] on div "Sales Rep / Alternative Point of Contact" at bounding box center [539, 337] width 687 height 98
click at [236, 316] on div "Sales Rep / Alternative Point of Contact" at bounding box center [539, 337] width 687 height 98
click at [286, 441] on input "text" at bounding box center [539, 446] width 687 height 35
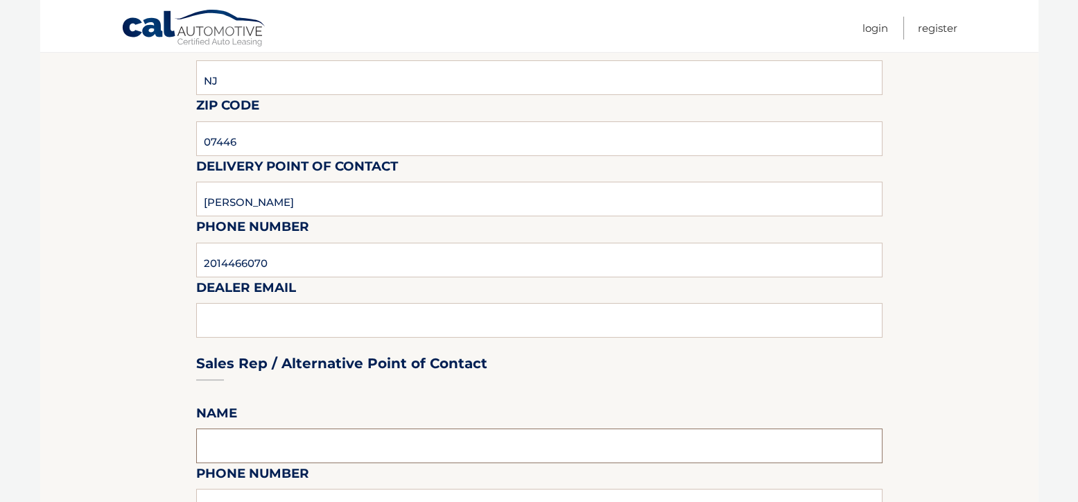
type input "NEVEN VIDUCIC"
type input "2014466070"
click at [316, 312] on div "Sales Rep / Alternative Point of Contact" at bounding box center [539, 337] width 687 height 98
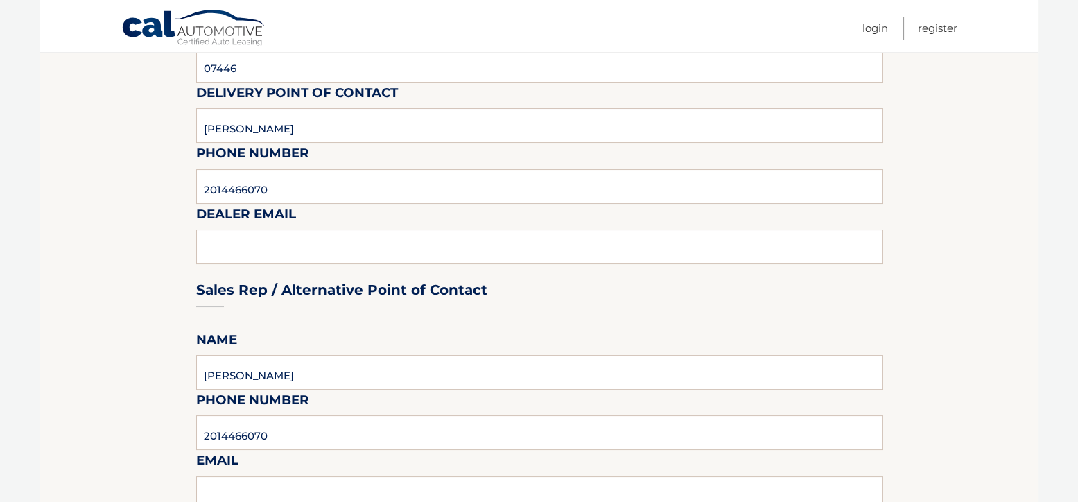
scroll to position [624, 0]
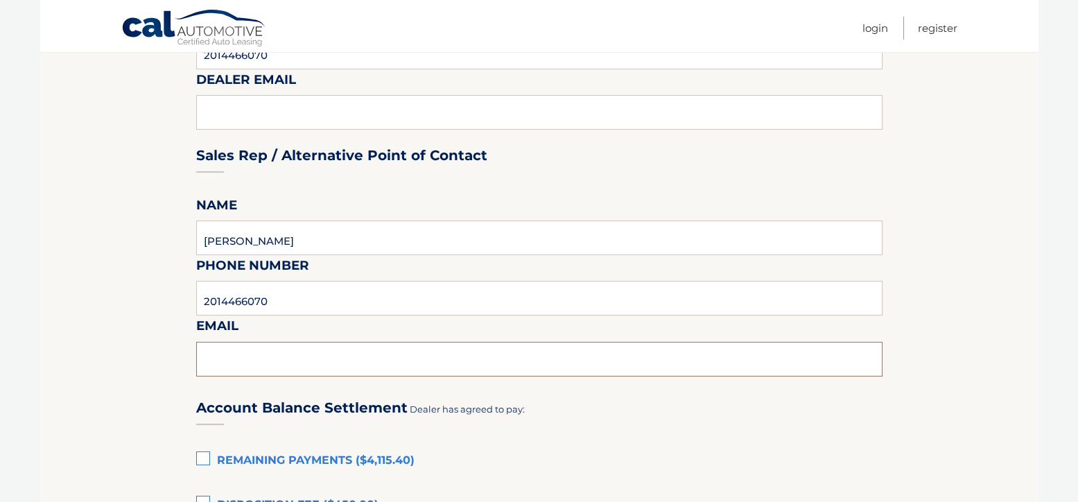
click at [282, 353] on input "text" at bounding box center [539, 359] width 687 height 35
type input "NVIDUCIC@RAMSEYCARS.COM"
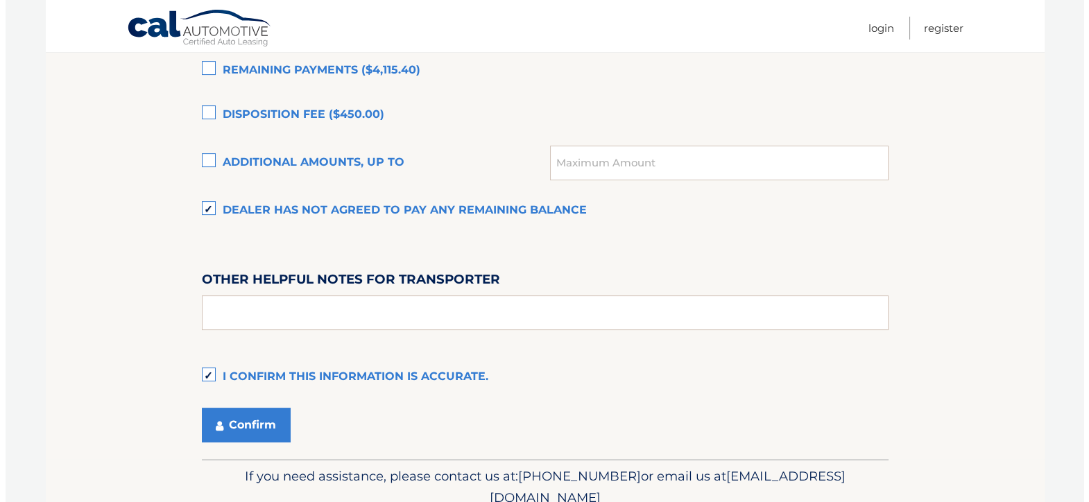
scroll to position [1040, 0]
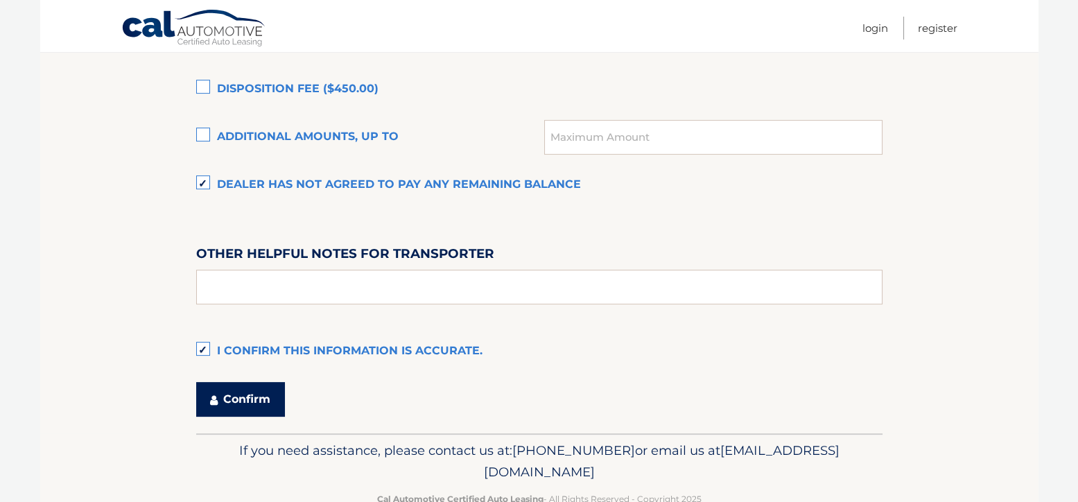
click at [234, 397] on button "Confirm" at bounding box center [240, 399] width 89 height 35
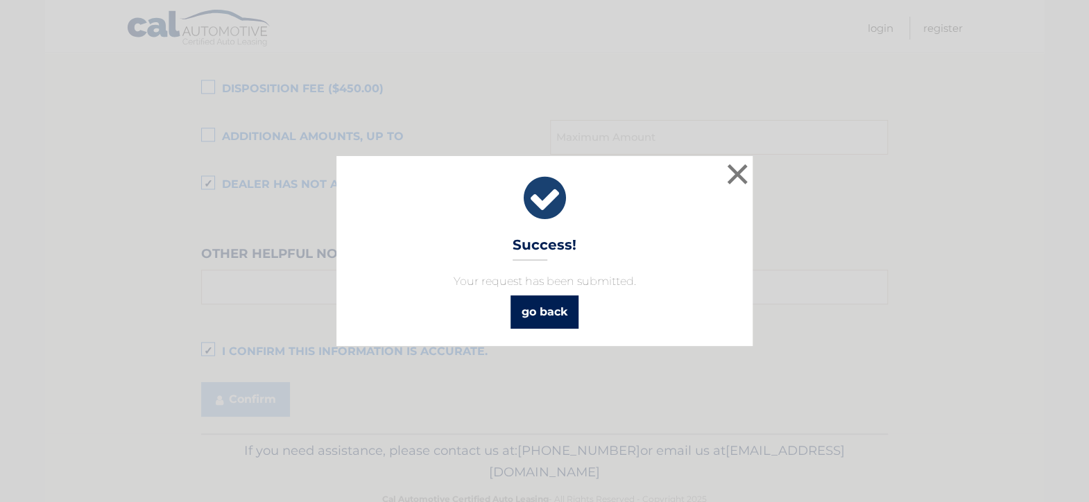
click at [535, 304] on link "go back" at bounding box center [544, 311] width 68 height 33
